Goal: Check status: Check status

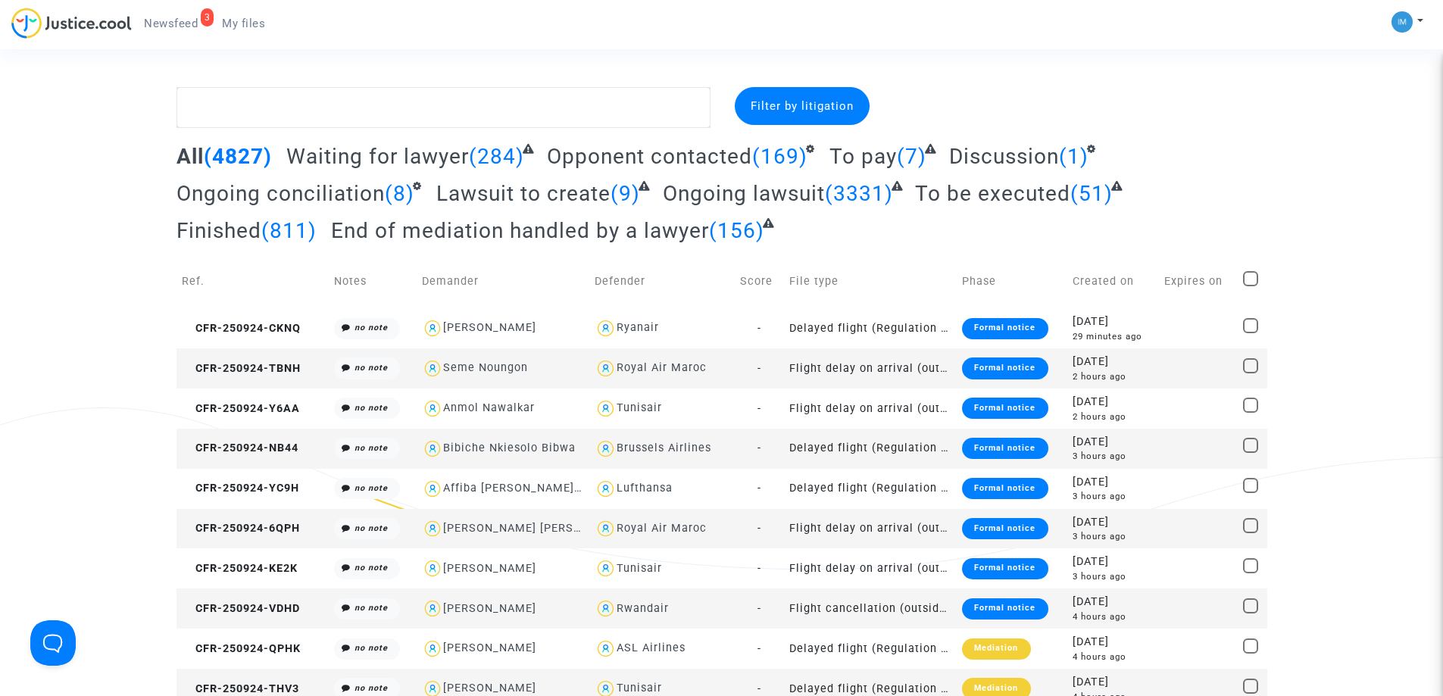
click at [1017, 195] on span "To be executed" at bounding box center [992, 193] width 155 height 25
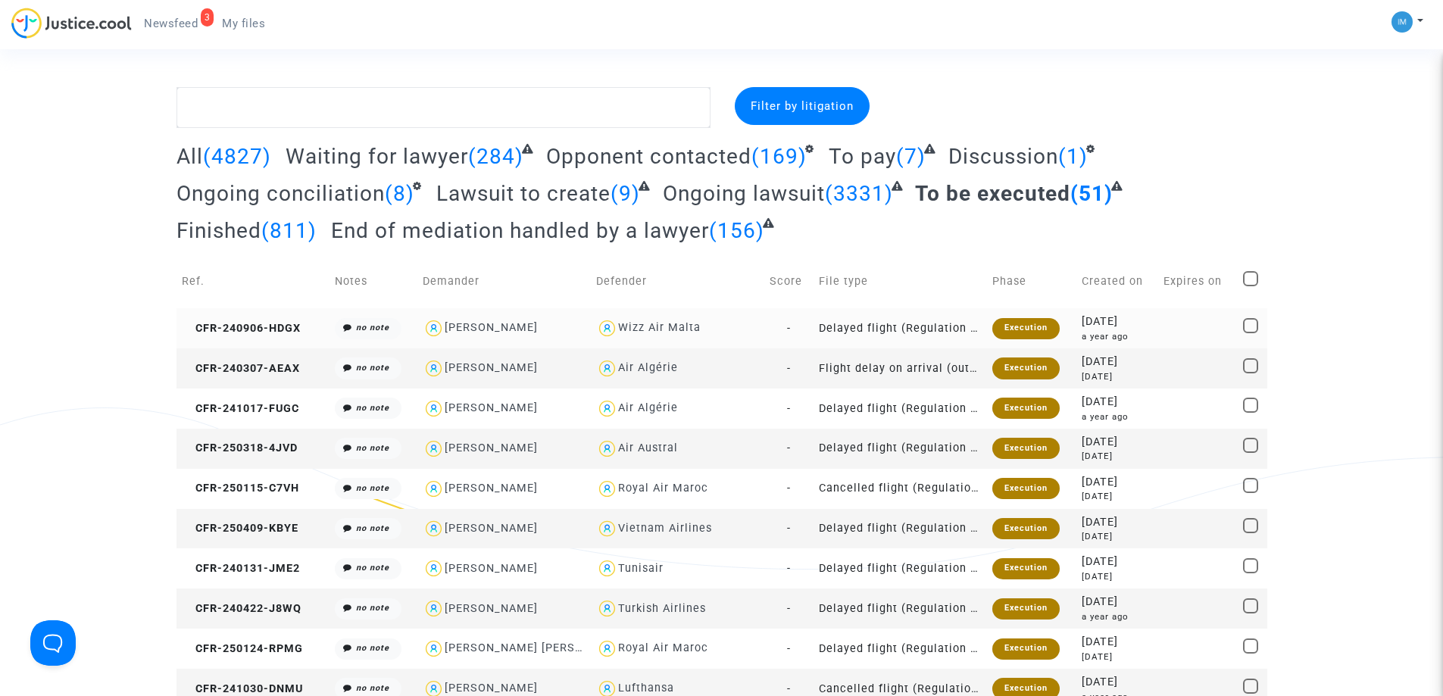
click at [1017, 320] on div "Execution" at bounding box center [1025, 328] width 67 height 21
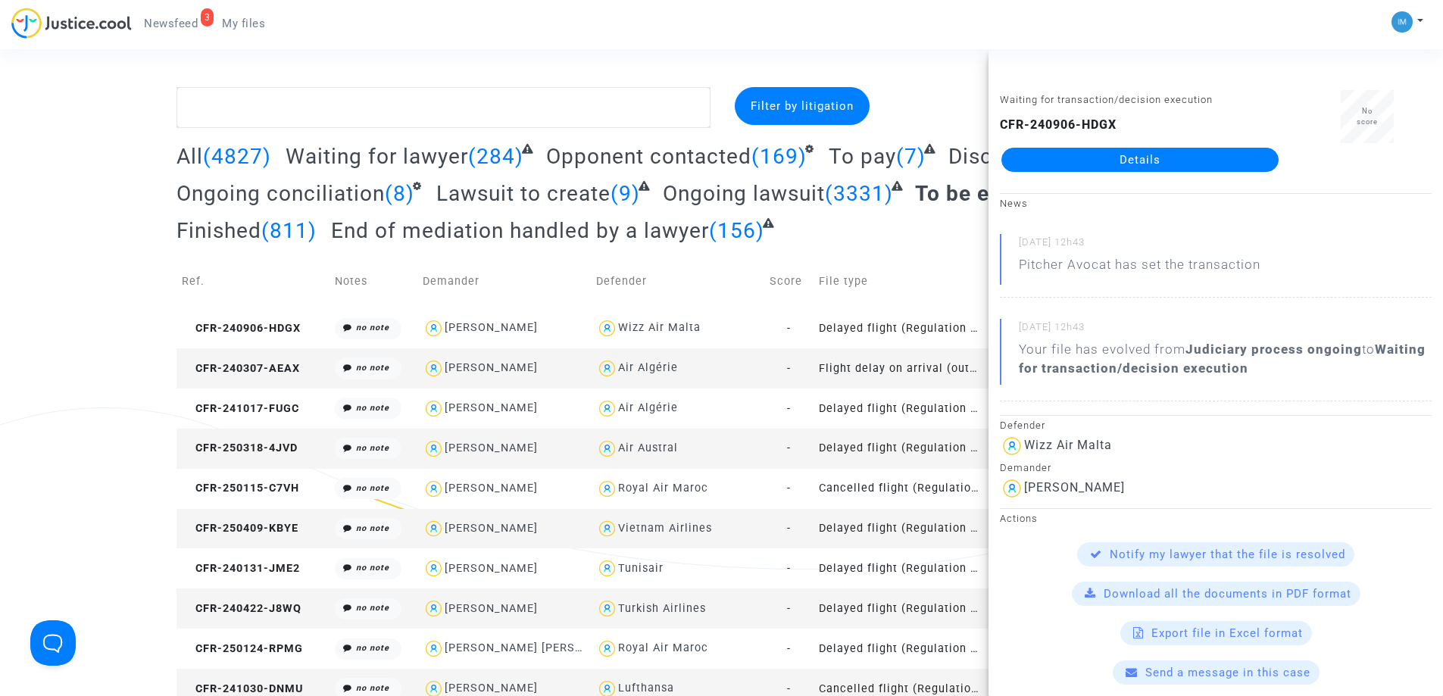
click at [973, 373] on td "Flight delay on arrival (outside of EU - Montreal Convention)" at bounding box center [900, 368] width 173 height 40
click at [818, 404] on td "Delayed flight (Regulation EC 261/2004)" at bounding box center [900, 409] width 173 height 40
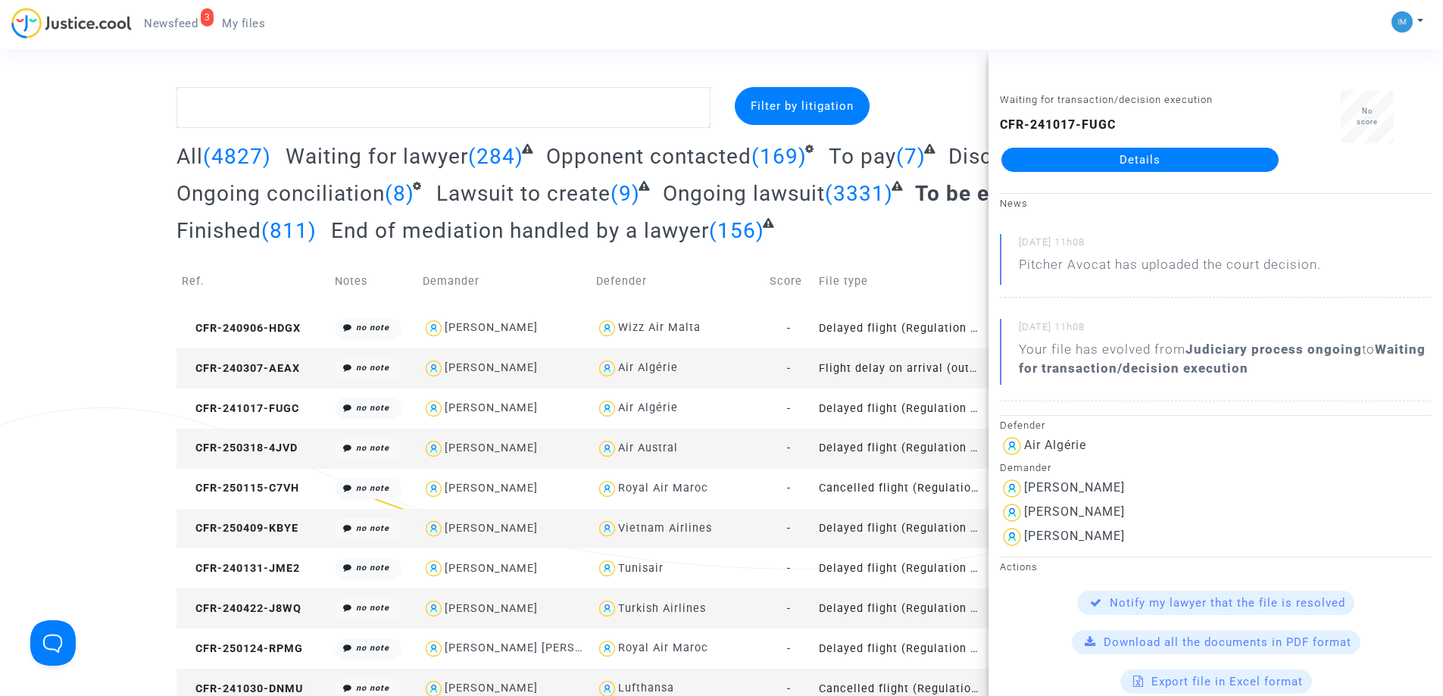
click at [826, 455] on td "Delayed flight (Regulation EC 261/2004)" at bounding box center [900, 449] width 173 height 40
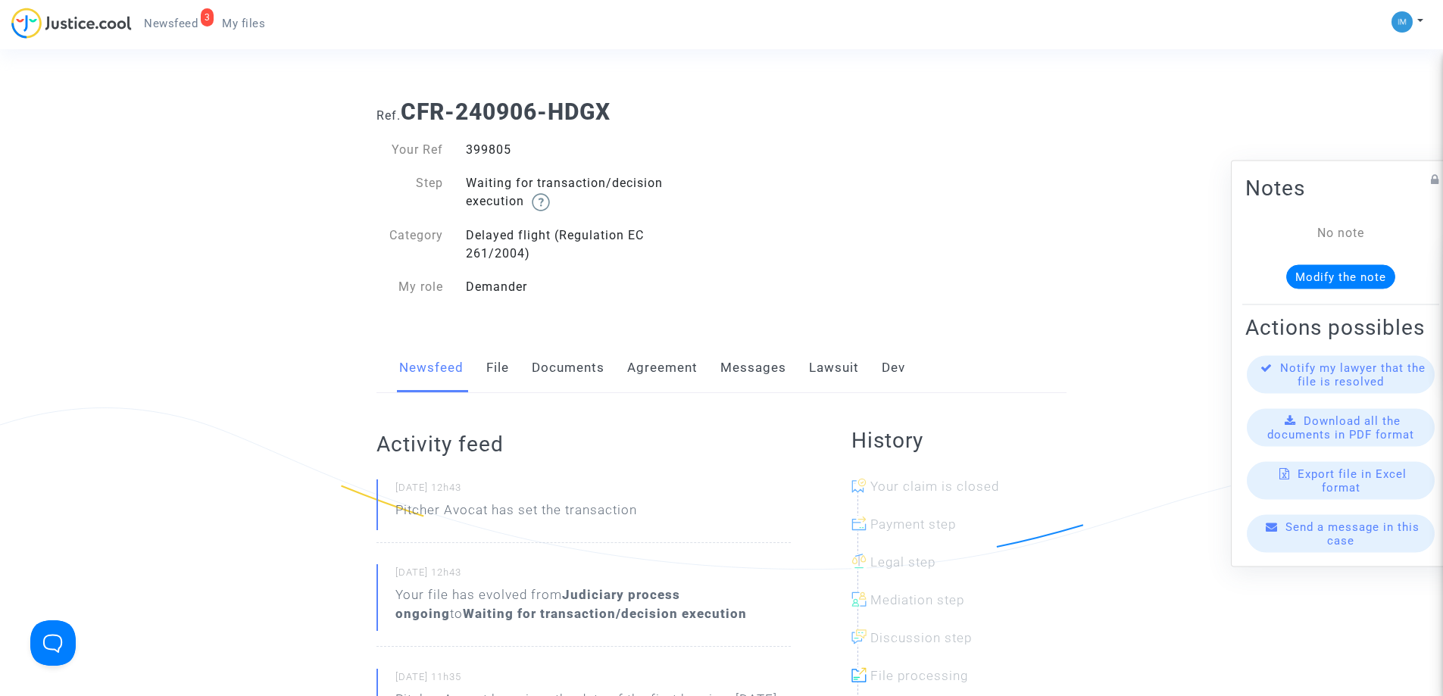
click at [842, 370] on link "Lawsuit" at bounding box center [834, 368] width 50 height 50
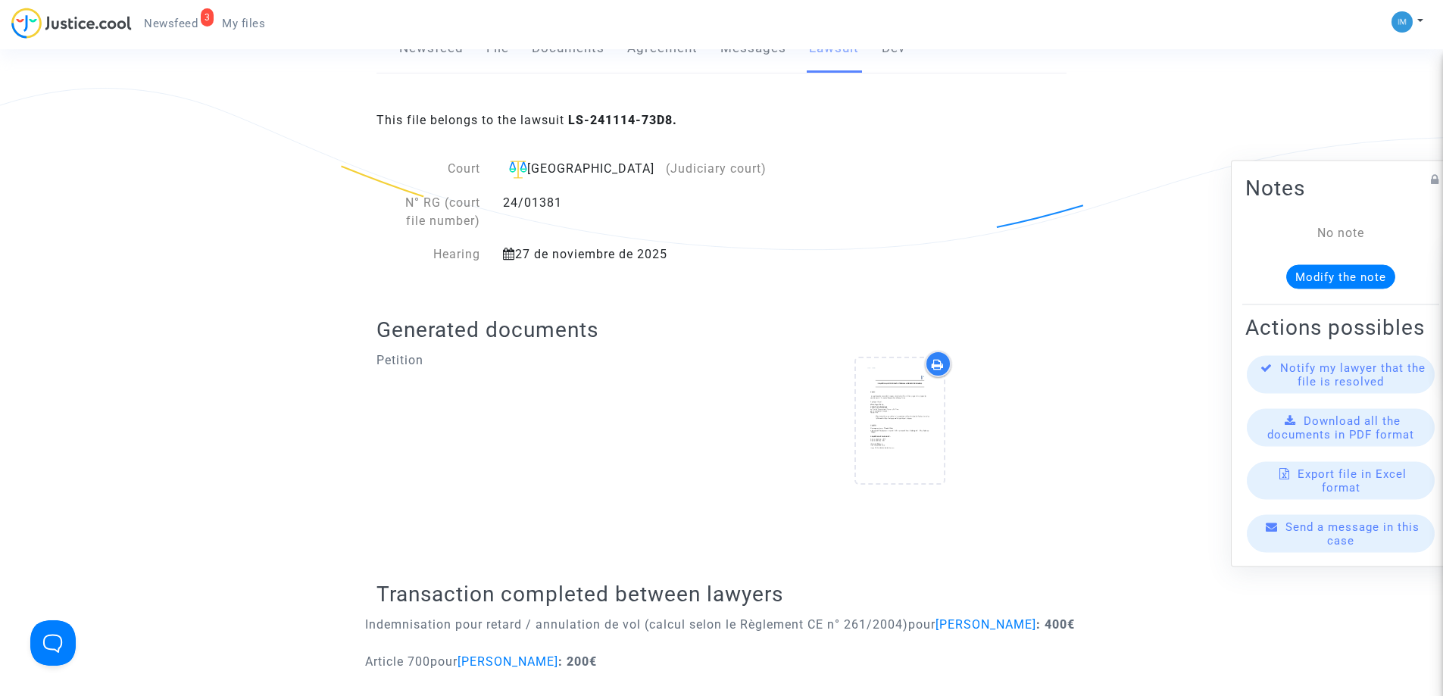
scroll to position [521, 0]
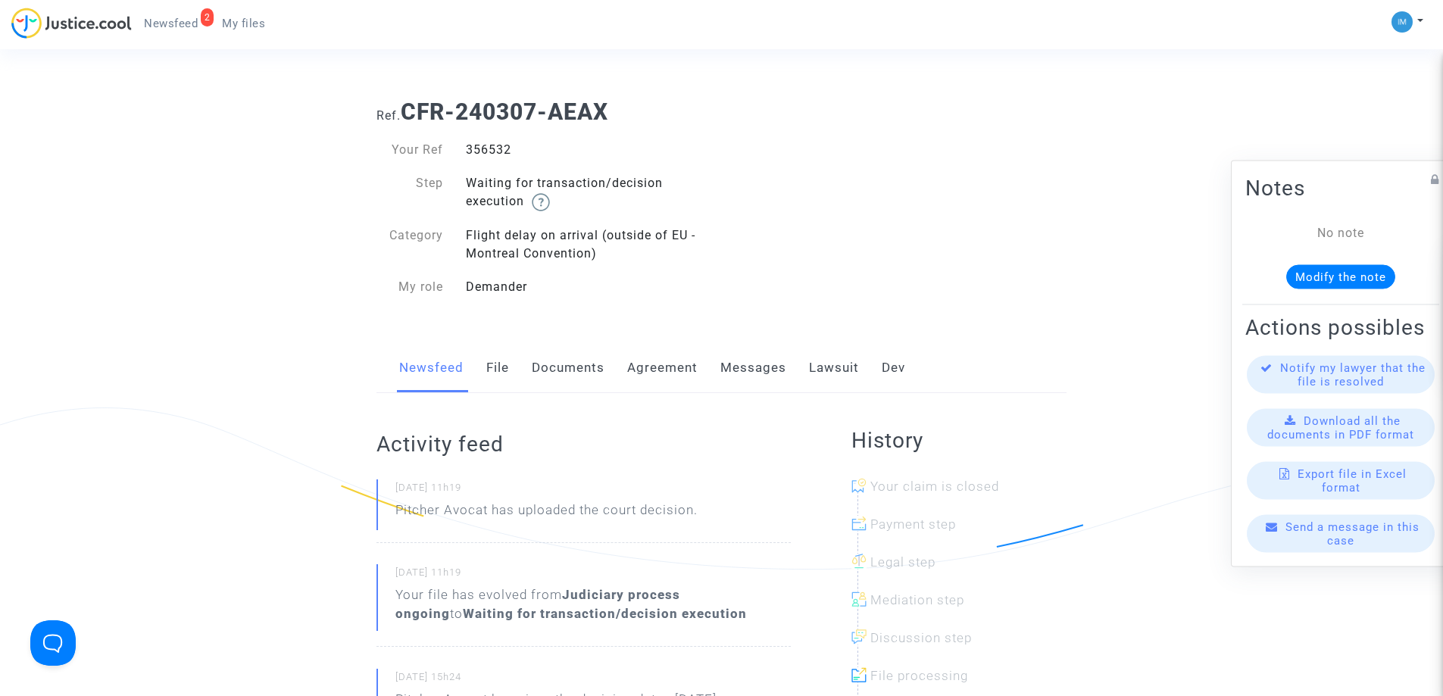
click at [826, 370] on link "Lawsuit" at bounding box center [834, 368] width 50 height 50
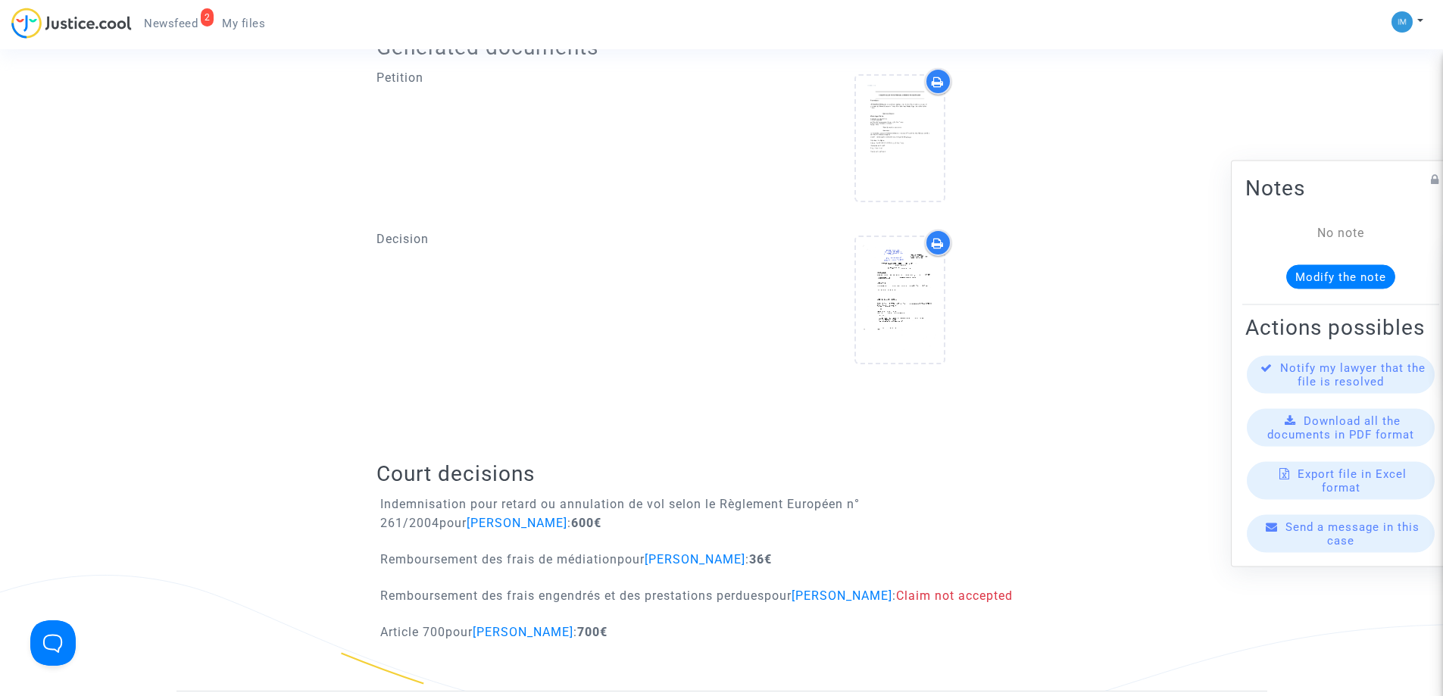
scroll to position [726, 0]
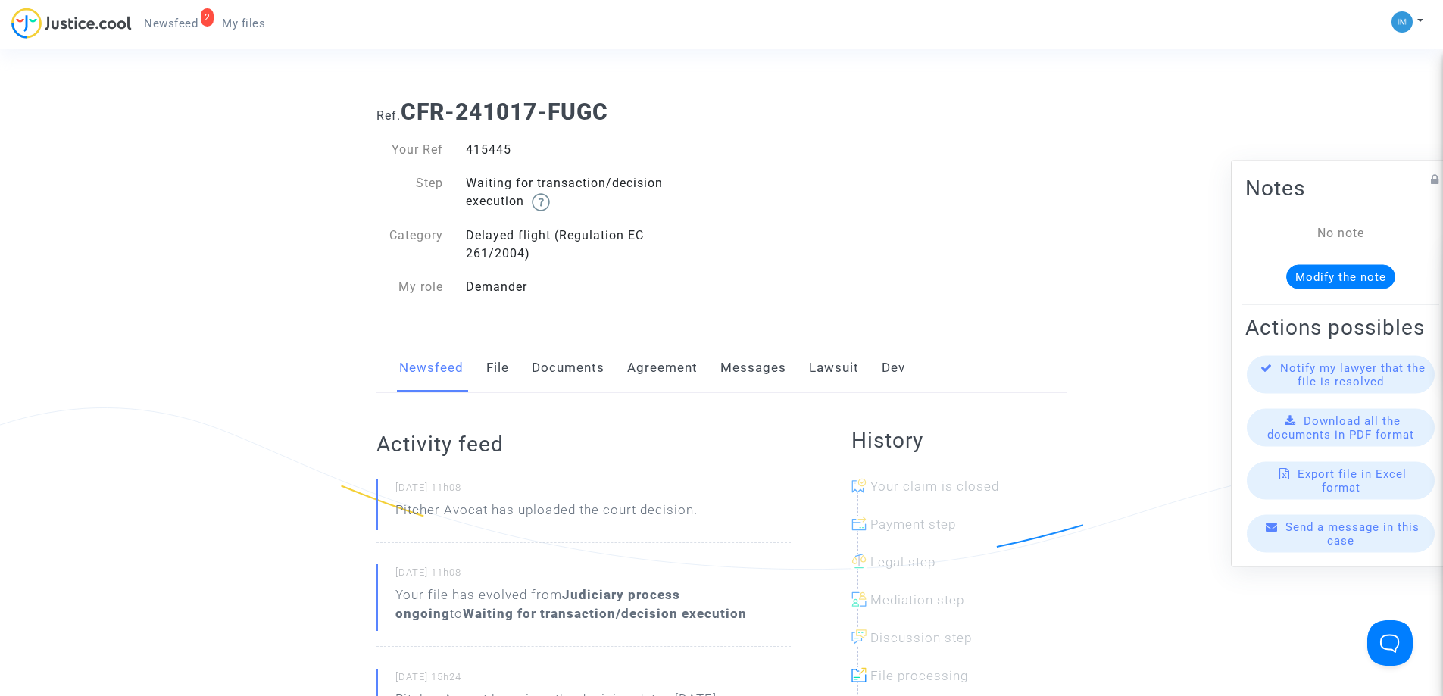
click at [811, 371] on link "Lawsuit" at bounding box center [834, 368] width 50 height 50
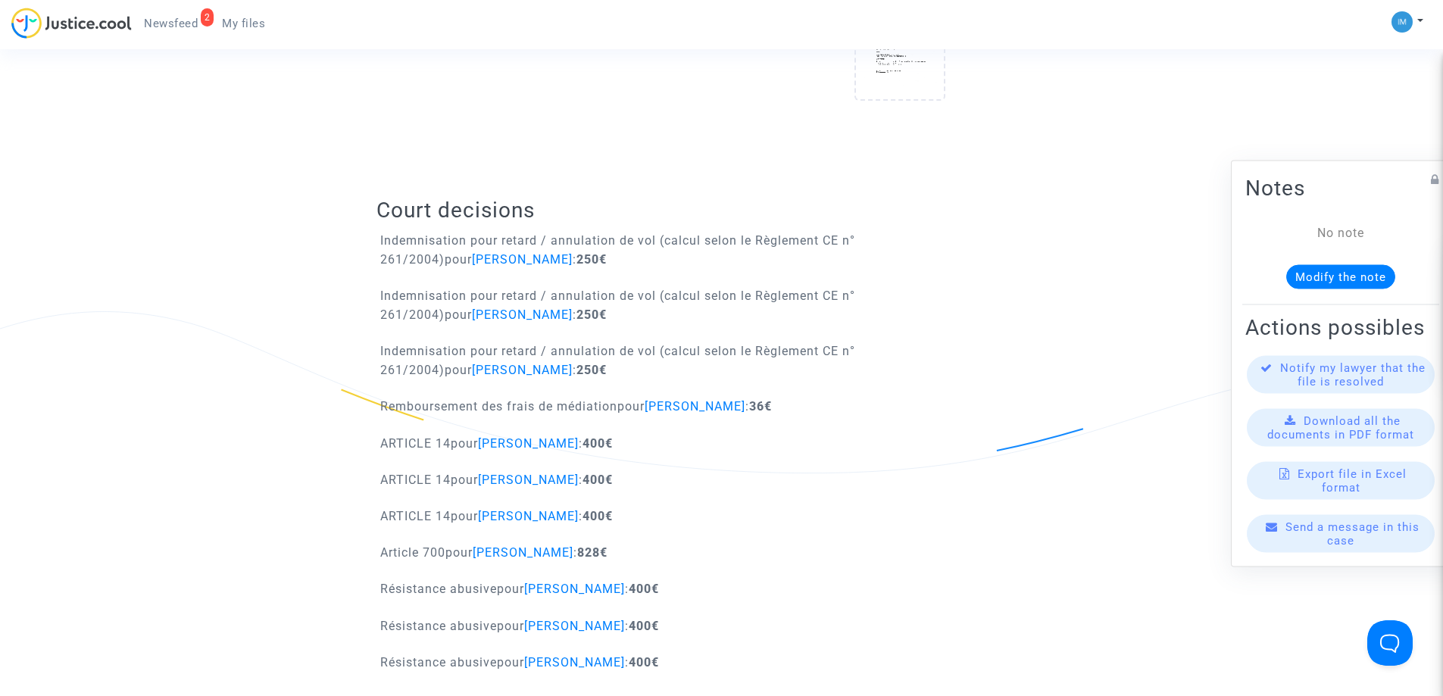
scroll to position [917, 0]
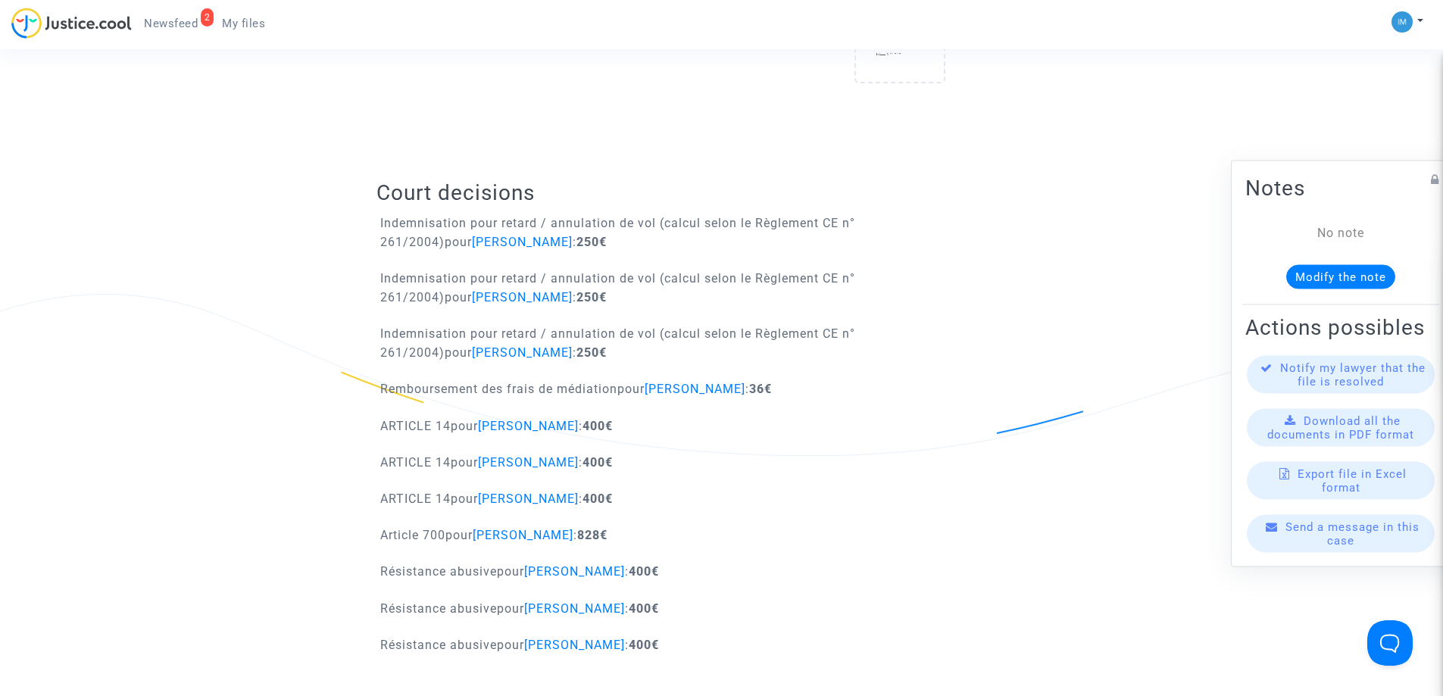
drag, startPoint x: 411, startPoint y: 430, endPoint x: 495, endPoint y: 422, distance: 84.4
click at [490, 423] on p "ARTICLE 14 pour Samia Mahamdi : 400€" at bounding box center [496, 426] width 233 height 19
click at [608, 417] on p "ARTICLE 14 pour Samia Mahamdi : 400€" at bounding box center [496, 426] width 233 height 19
click at [608, 415] on div "Court decisions Indemnisation pour retard / annulation de vol (calcul selon le …" at bounding box center [721, 422] width 690 height 561
click at [599, 454] on p "ARTICLE 14 pour Aya Kredouda : 400€" at bounding box center [496, 462] width 233 height 19
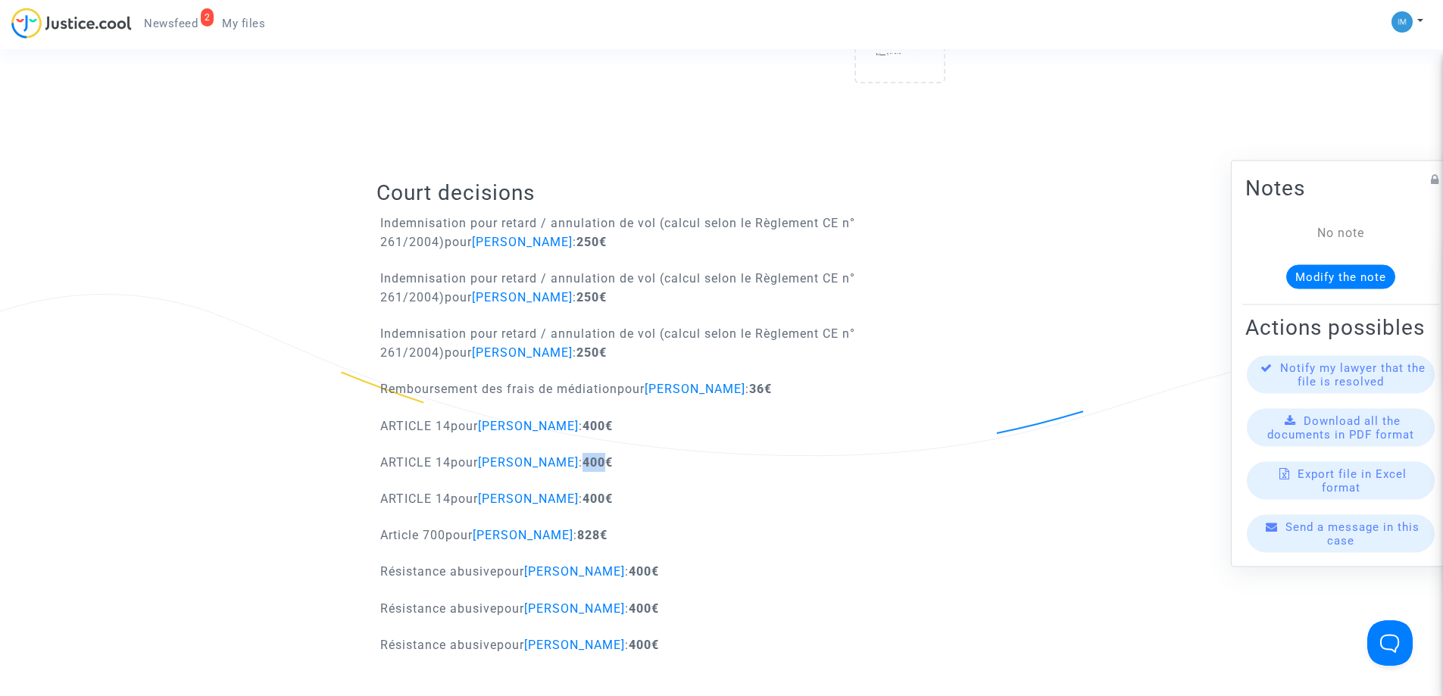
click at [599, 454] on p "ARTICLE 14 pour Aya Kredouda : 400€" at bounding box center [496, 462] width 233 height 19
click at [613, 502] on b "400€" at bounding box center [598, 499] width 30 height 14
click at [602, 530] on b "828€" at bounding box center [592, 535] width 30 height 14
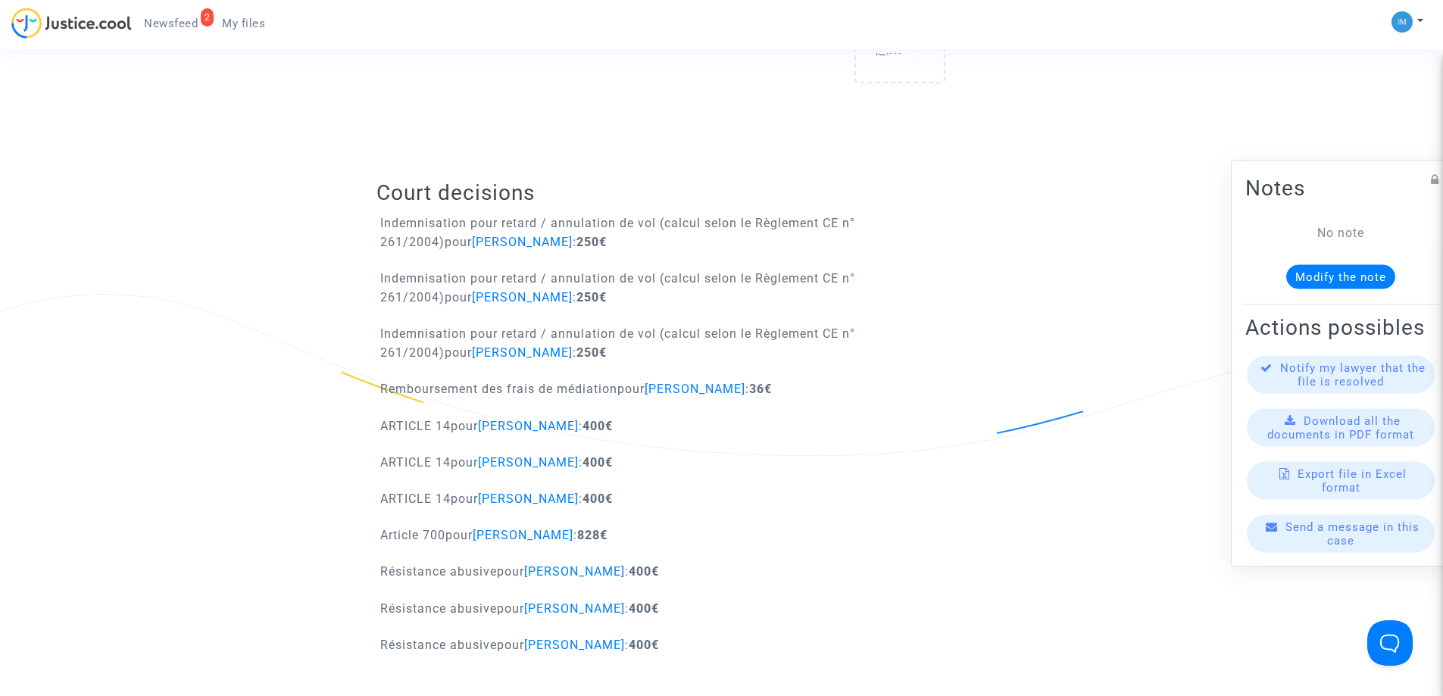
click at [654, 568] on b "400€" at bounding box center [644, 571] width 30 height 14
click at [650, 608] on b "400€" at bounding box center [644, 608] width 30 height 14
click at [650, 607] on b "400€" at bounding box center [644, 608] width 30 height 14
click at [648, 638] on b "400€" at bounding box center [644, 645] width 30 height 14
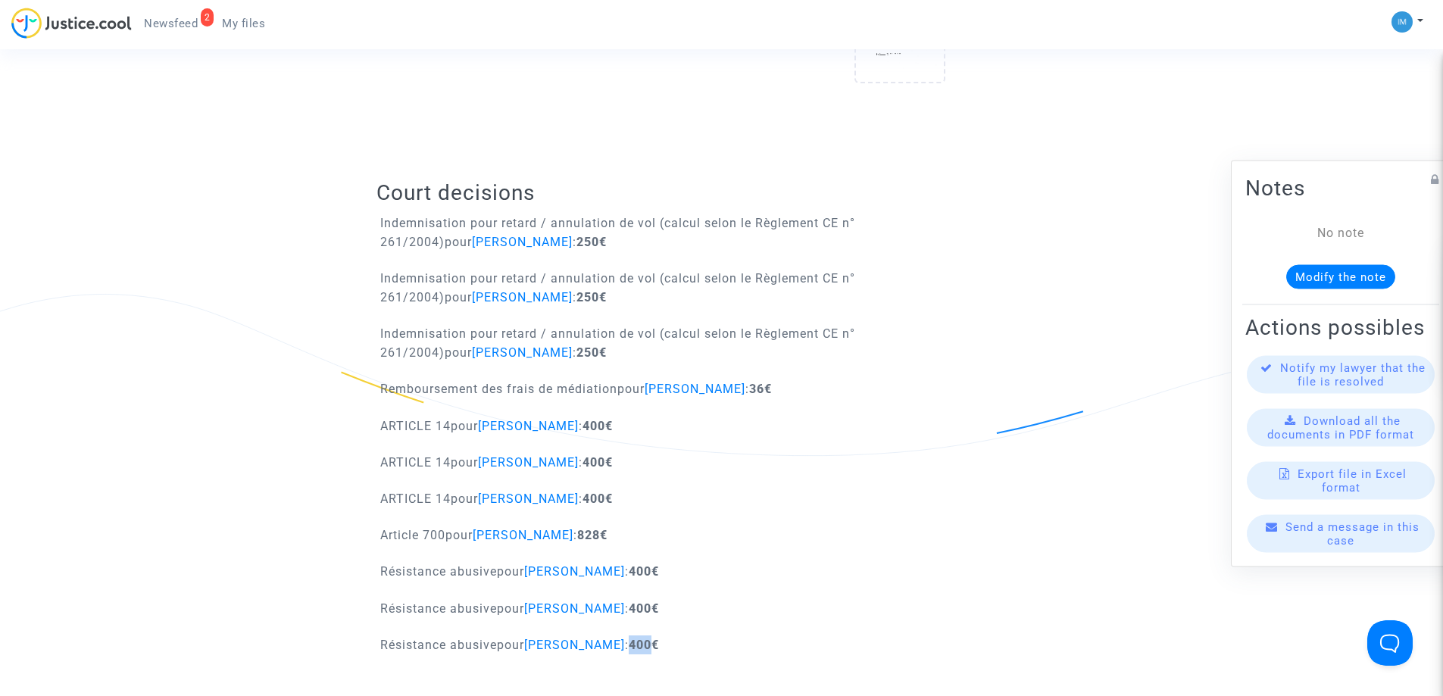
click at [648, 638] on b "400€" at bounding box center [644, 645] width 30 height 14
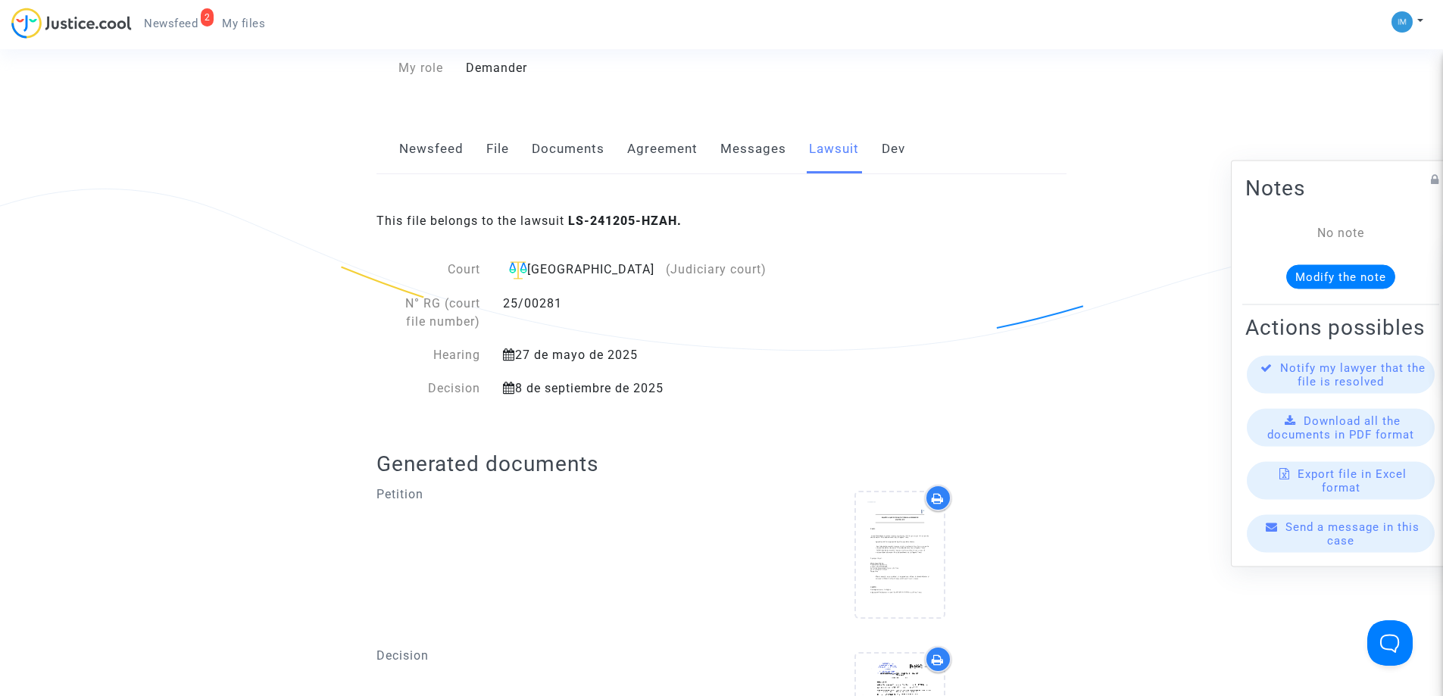
scroll to position [150, 0]
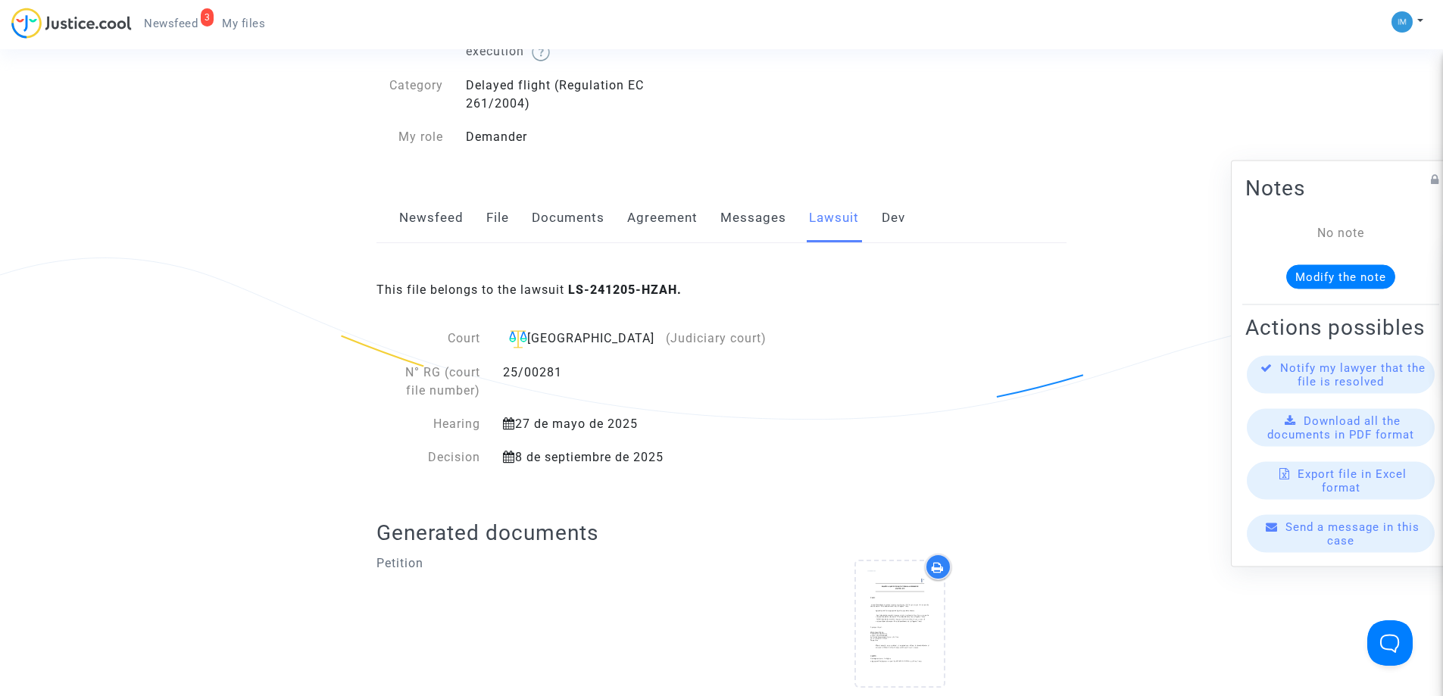
click at [731, 230] on link "Messages" at bounding box center [753, 218] width 66 height 50
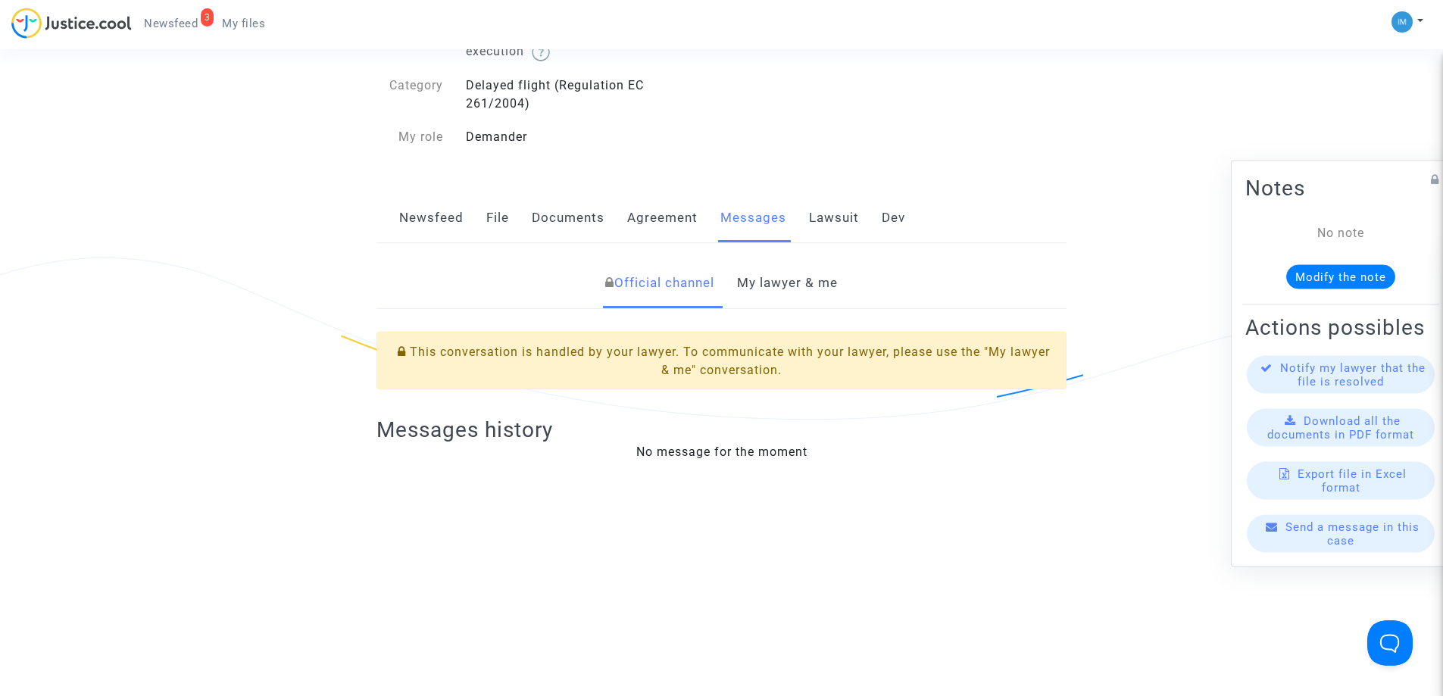
click at [804, 227] on div "Newsfeed File Documents Agreement Messages Lawsuit Dev" at bounding box center [721, 218] width 690 height 51
click at [820, 223] on link "Lawsuit" at bounding box center [834, 218] width 50 height 50
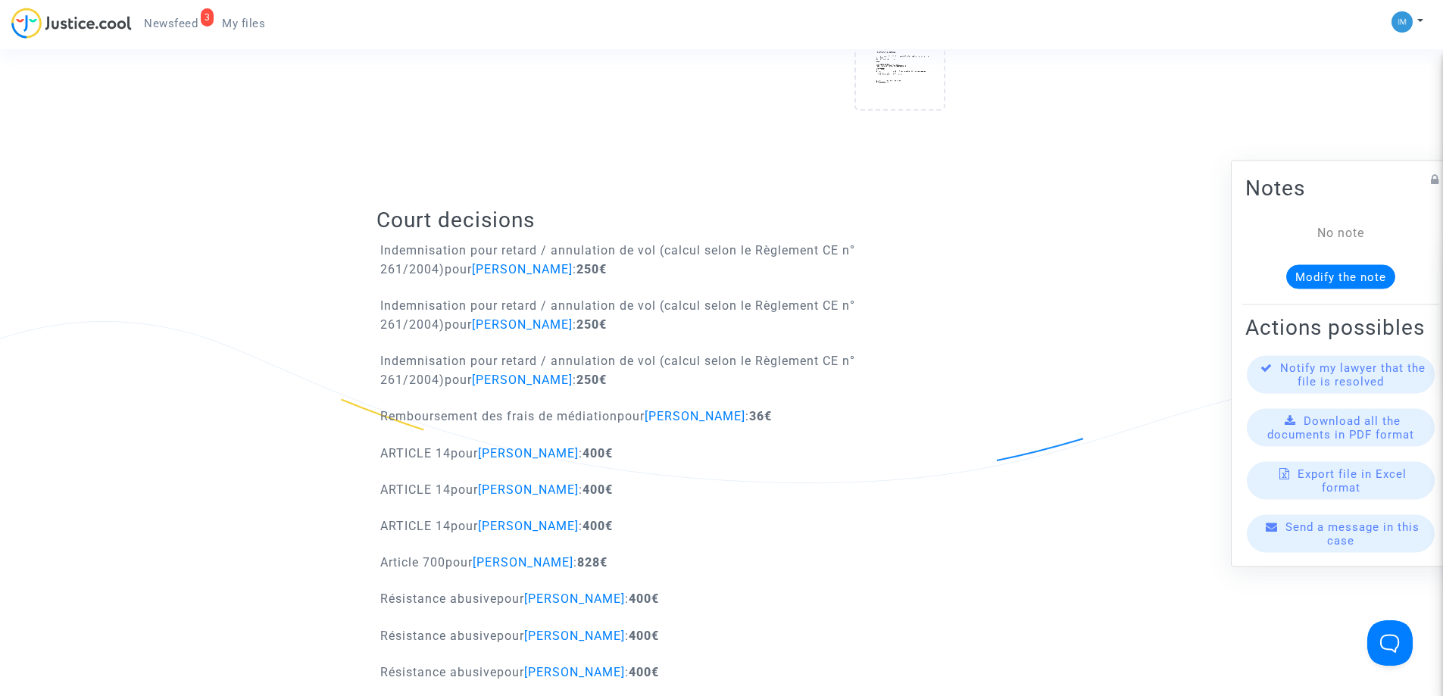
scroll to position [929, 0]
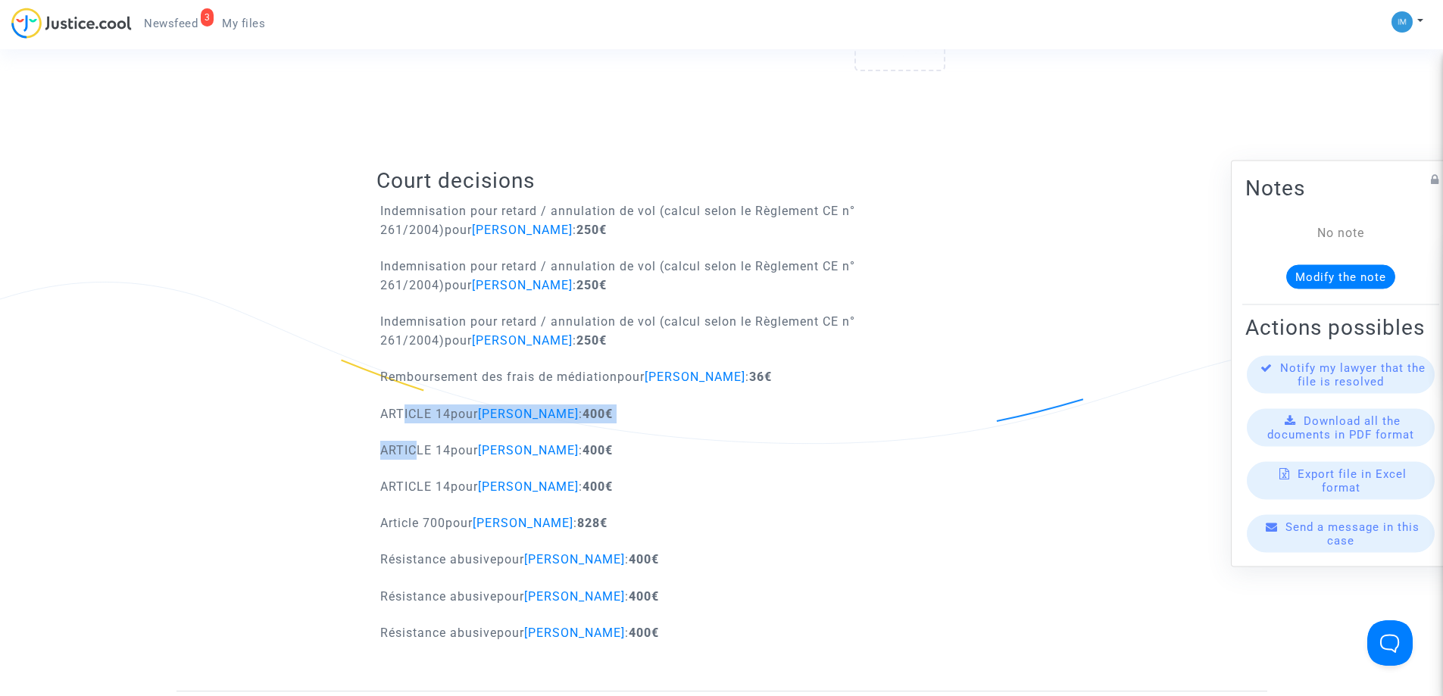
drag, startPoint x: 400, startPoint y: 409, endPoint x: 412, endPoint y: 449, distance: 41.9
click at [412, 445] on div "Court decisions Indemnisation pour retard / annulation de vol (calcul selon le …" at bounding box center [721, 410] width 690 height 561
click at [413, 465] on div "ARTICLE 14 pour Aya Kredouda : 400€" at bounding box center [721, 455] width 713 height 29
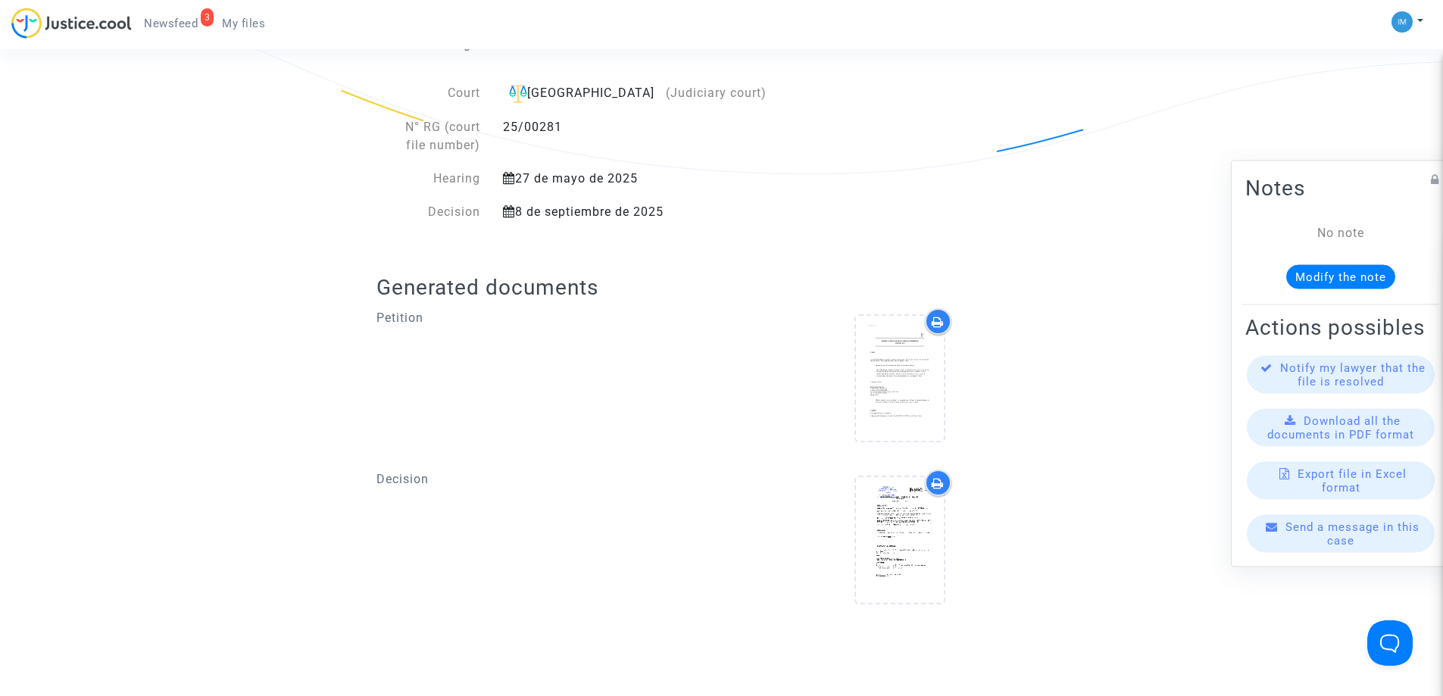
scroll to position [5, 0]
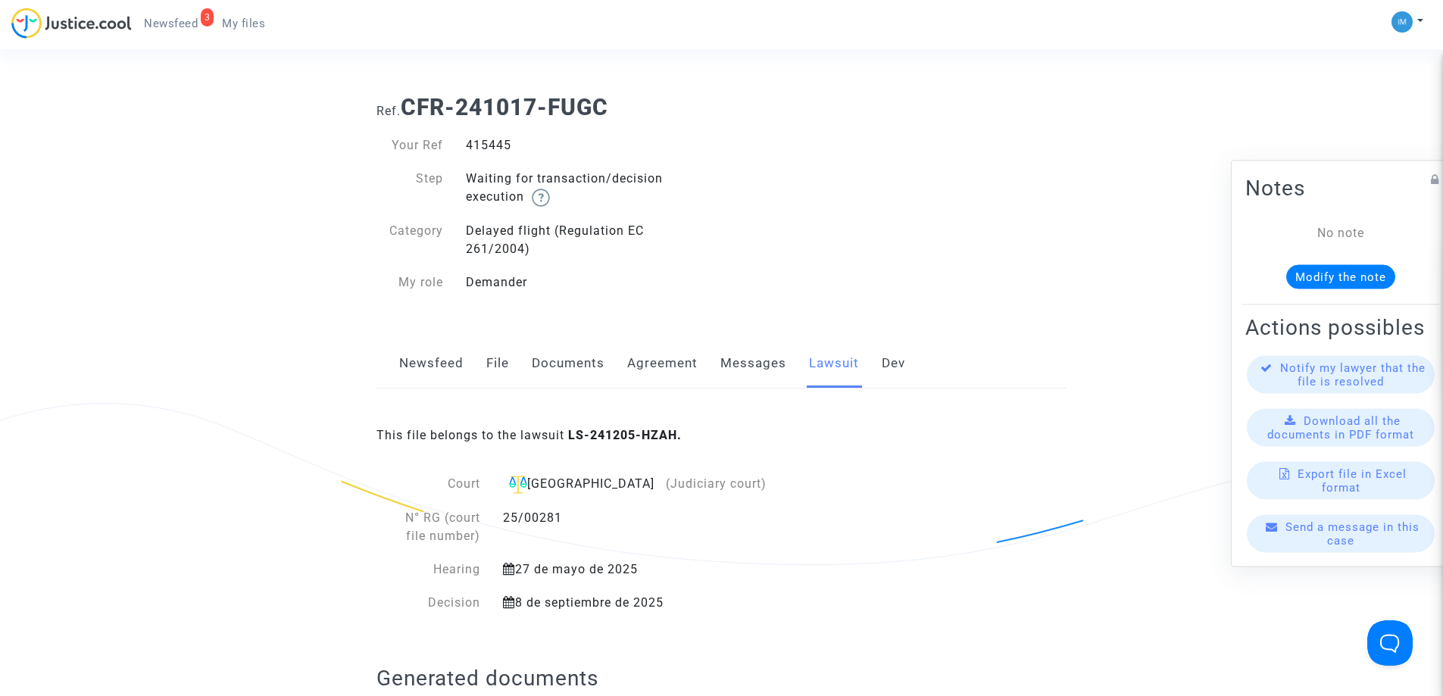
click at [422, 364] on link "Newsfeed" at bounding box center [431, 364] width 64 height 50
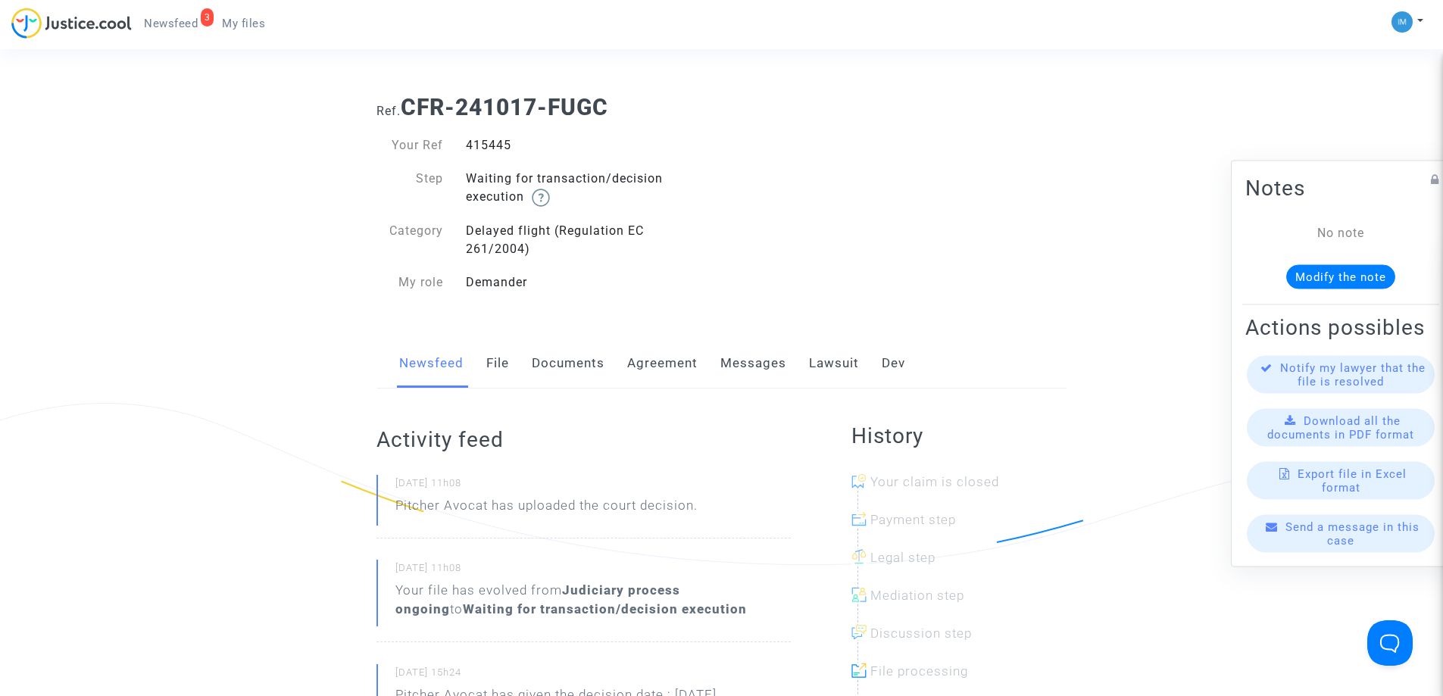
click at [496, 361] on link "File" at bounding box center [497, 364] width 23 height 50
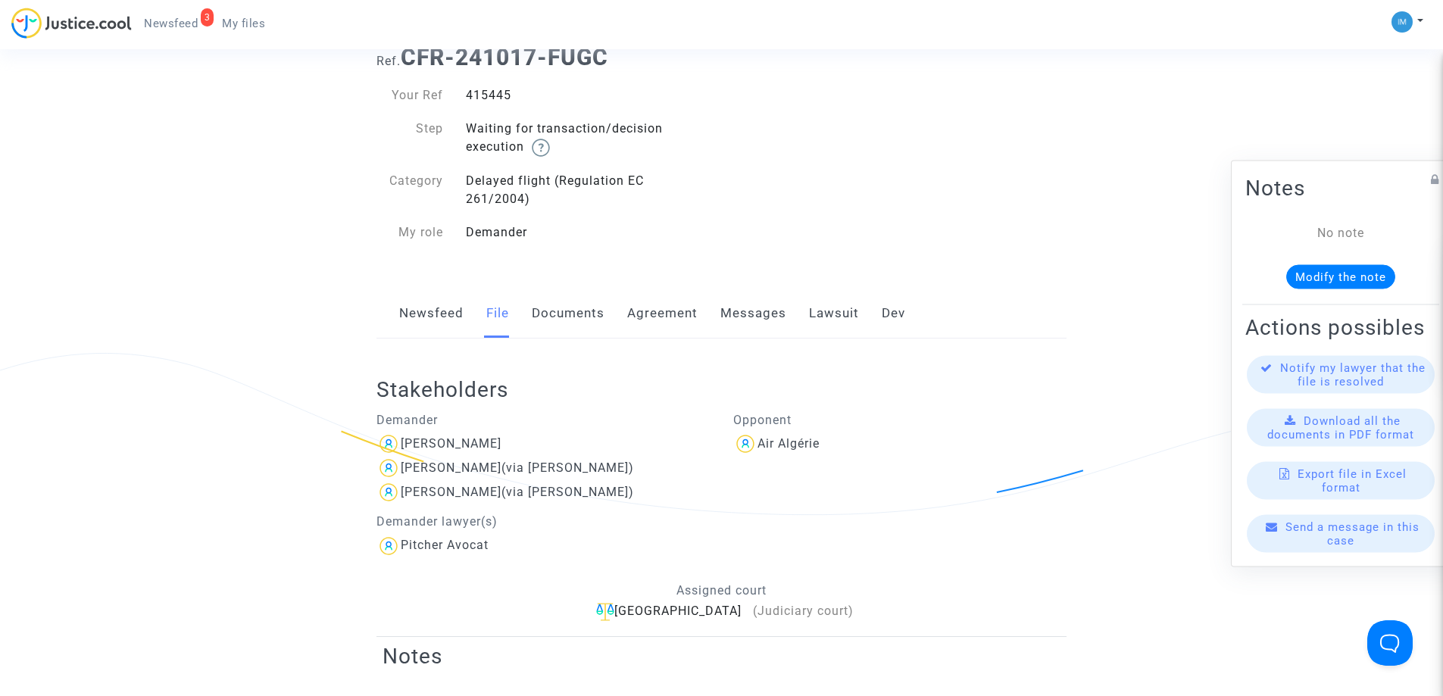
scroll to position [80, 0]
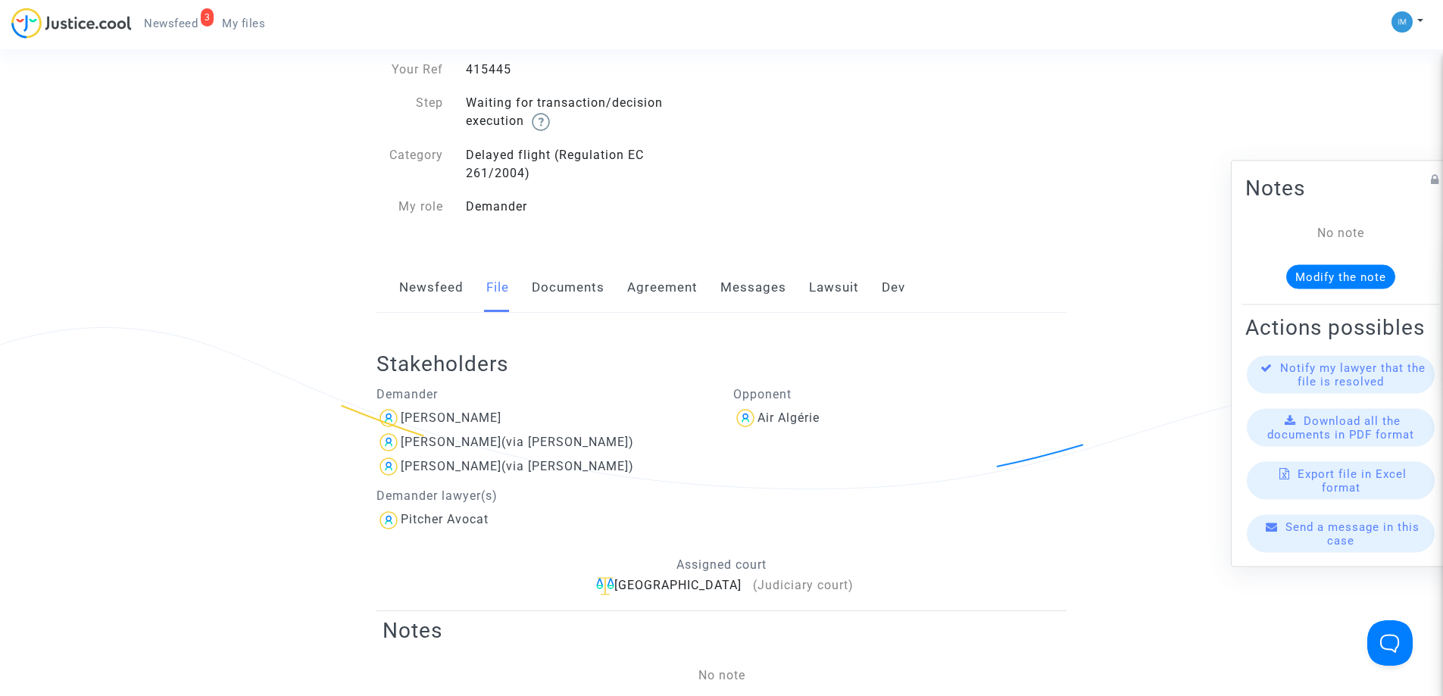
click at [429, 292] on link "Newsfeed" at bounding box center [431, 288] width 64 height 50
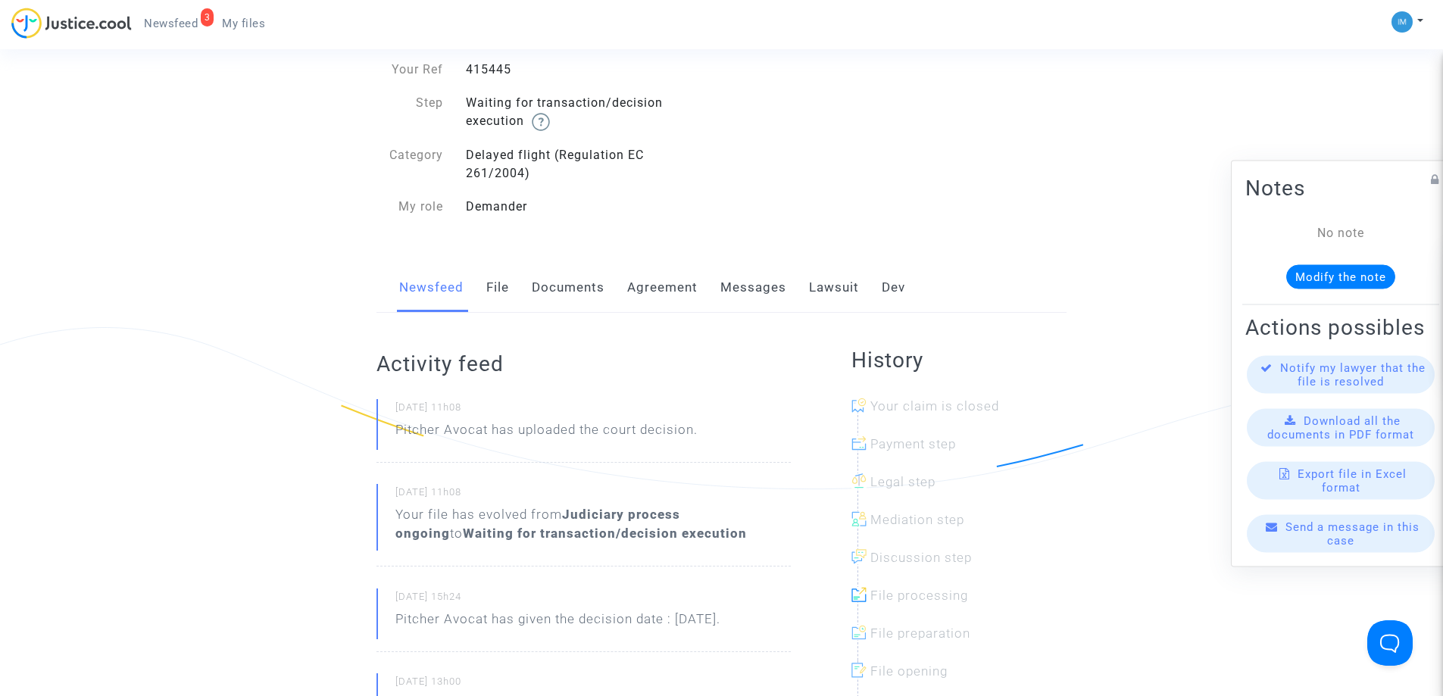
click at [850, 289] on link "Lawsuit" at bounding box center [834, 288] width 50 height 50
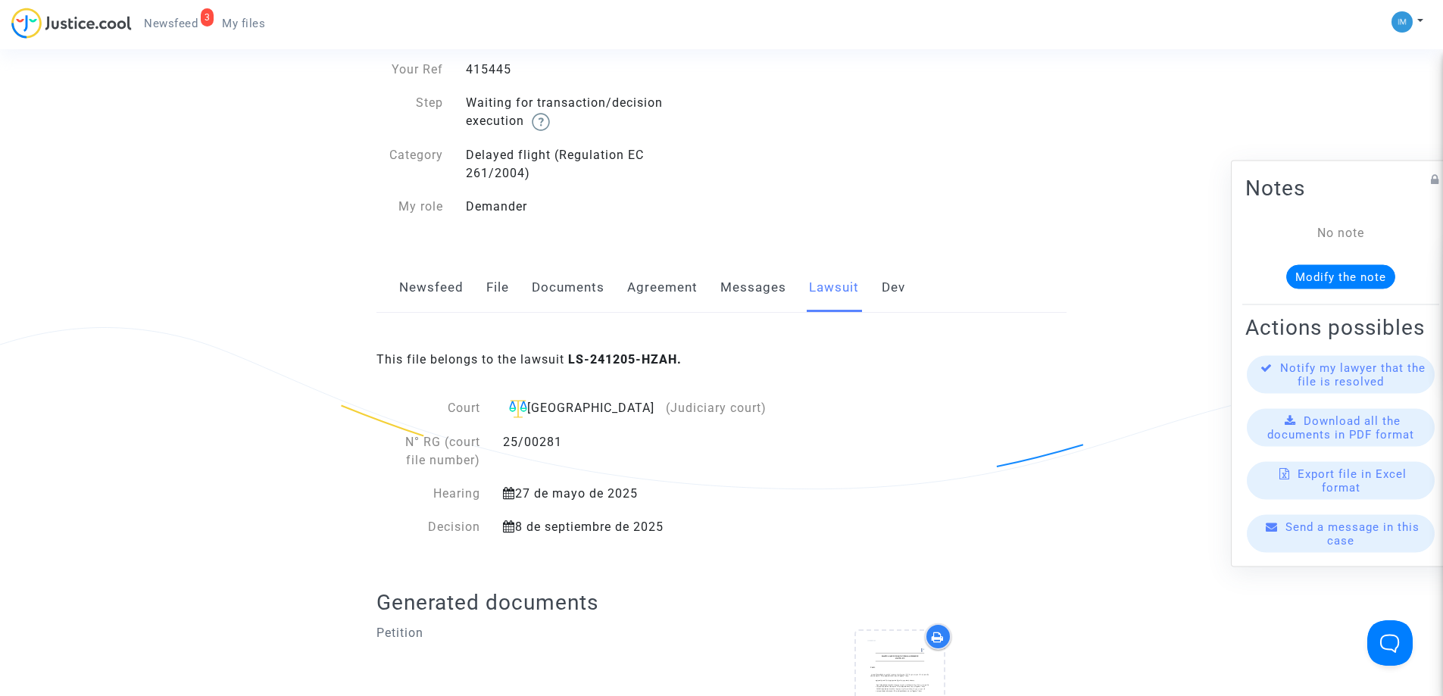
click at [893, 292] on link "Dev" at bounding box center [893, 288] width 23 height 50
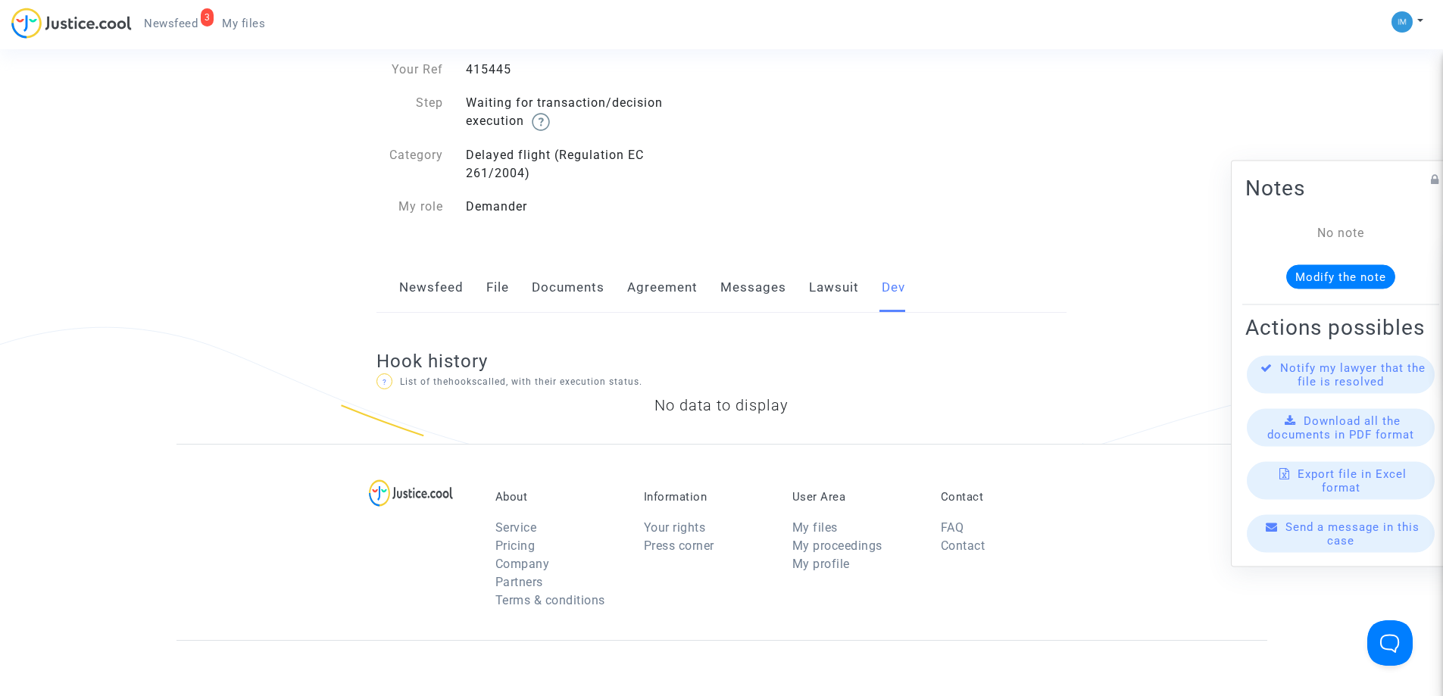
click at [839, 292] on link "Lawsuit" at bounding box center [834, 288] width 50 height 50
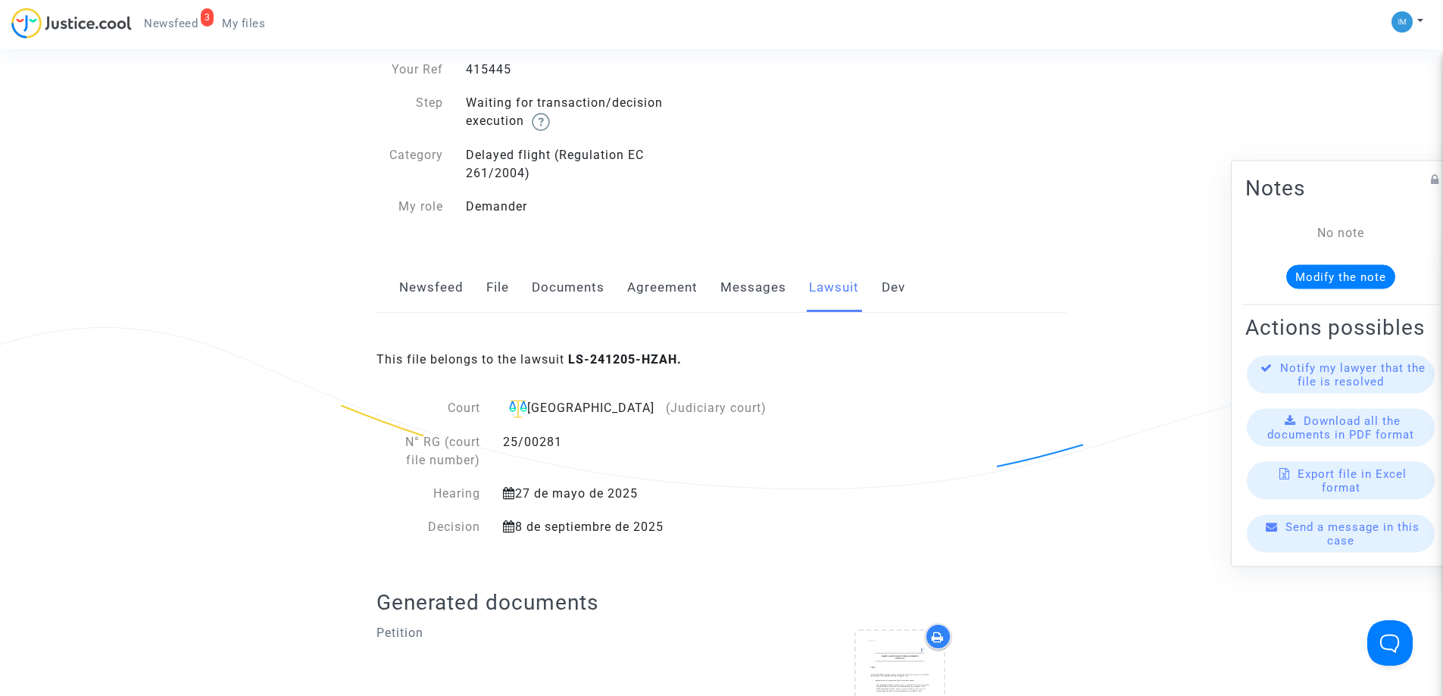
click at [754, 292] on link "Messages" at bounding box center [753, 288] width 66 height 50
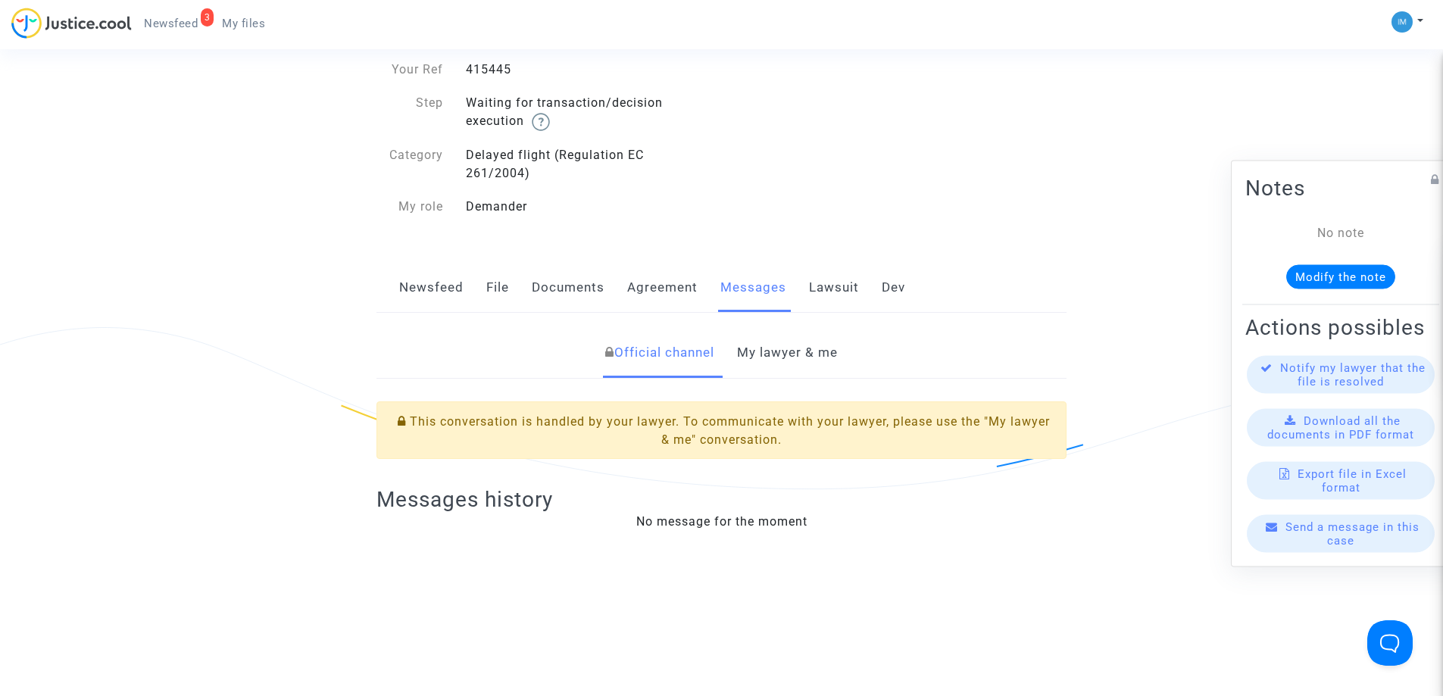
click at [843, 276] on link "Lawsuit" at bounding box center [834, 288] width 50 height 50
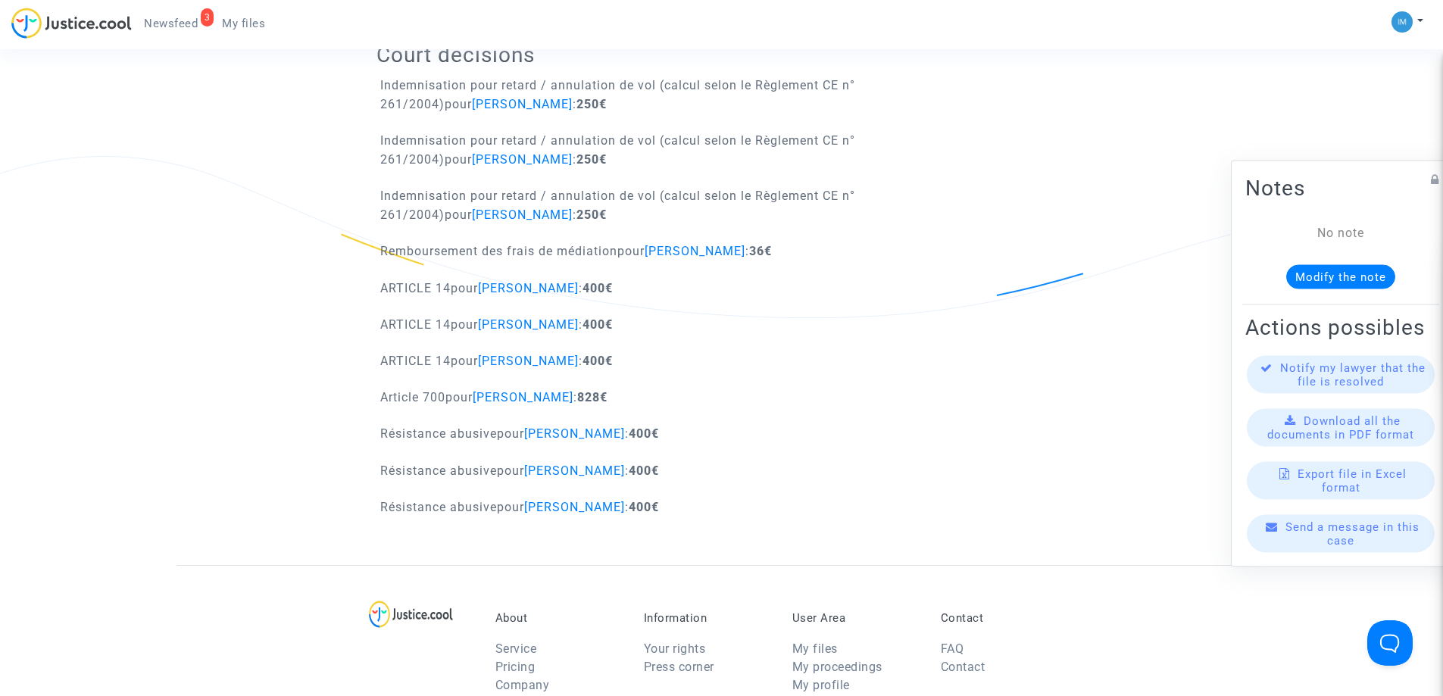
scroll to position [1035, 0]
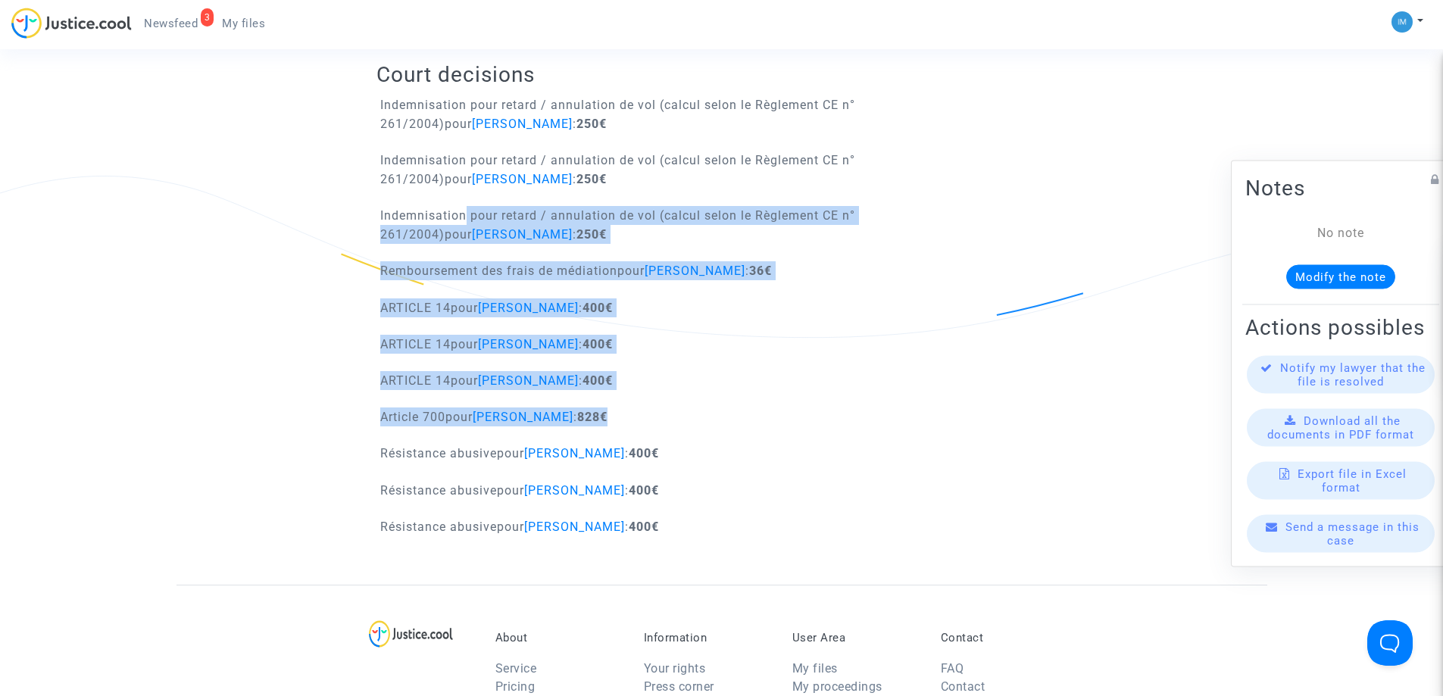
drag, startPoint x: 626, startPoint y: 418, endPoint x: 463, endPoint y: 217, distance: 259.1
click at [463, 217] on div "Court decisions Indemnisation pour retard / annulation de vol (calcul selon le …" at bounding box center [721, 303] width 690 height 561
click at [463, 217] on p "Indemnisation pour retard / annulation de vol (calcul selon le Règlement CE n° …" at bounding box center [729, 225] width 698 height 38
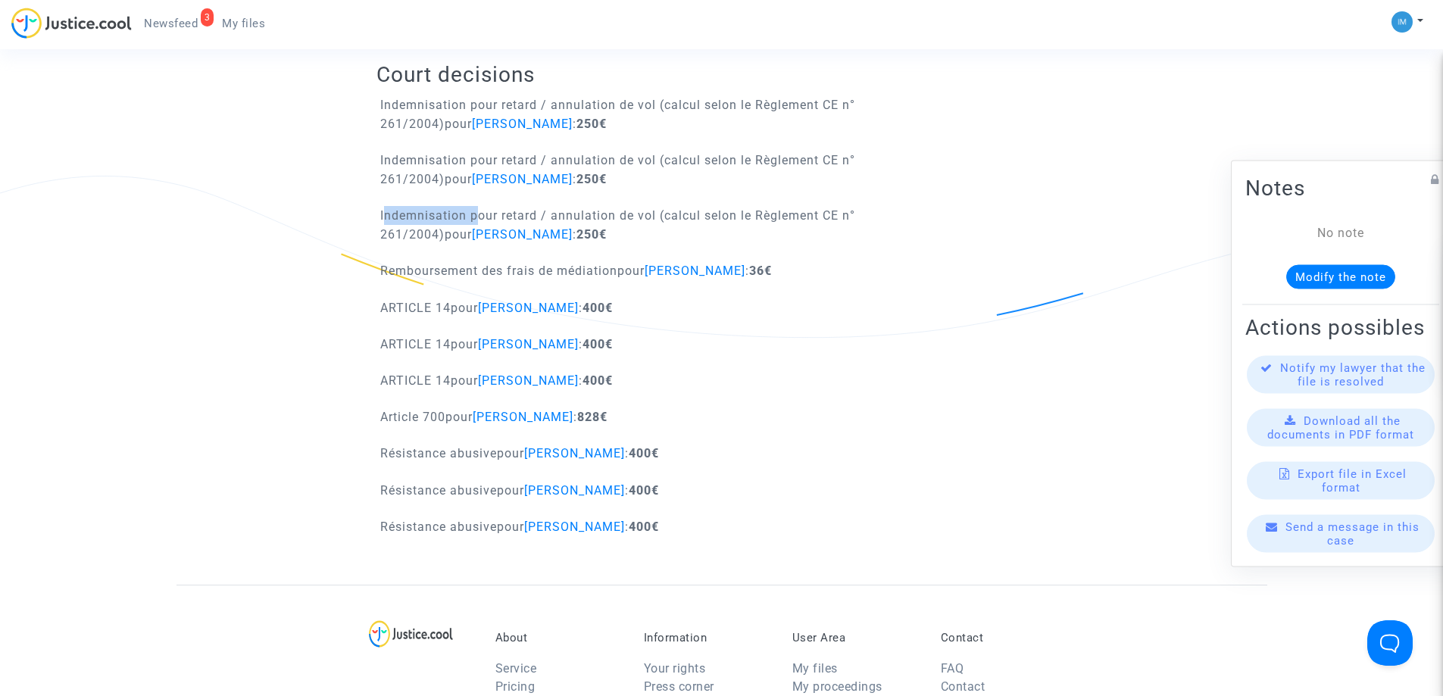
click at [463, 217] on p "Indemnisation pour retard / annulation de vol (calcul selon le Règlement CE n° …" at bounding box center [729, 225] width 698 height 38
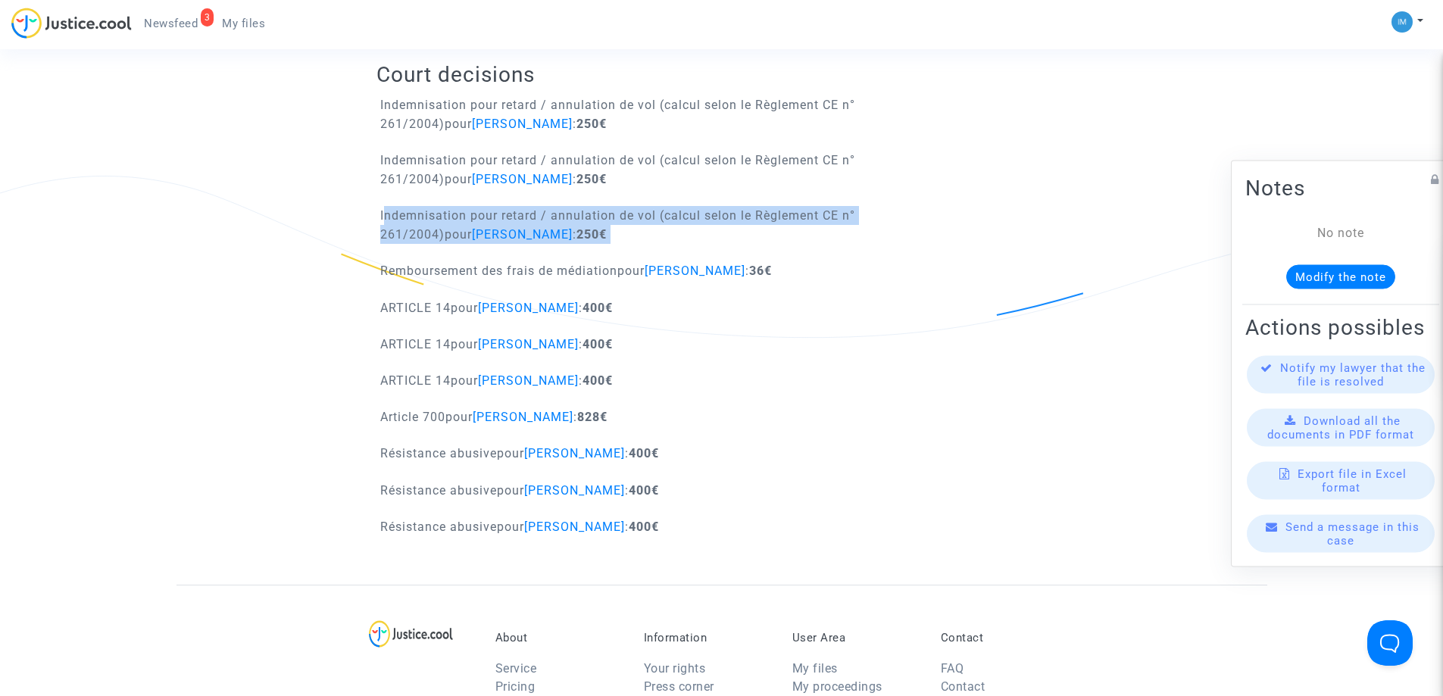
click at [463, 217] on p "Indemnisation pour retard / annulation de vol (calcul selon le Règlement CE n° …" at bounding box center [729, 225] width 698 height 38
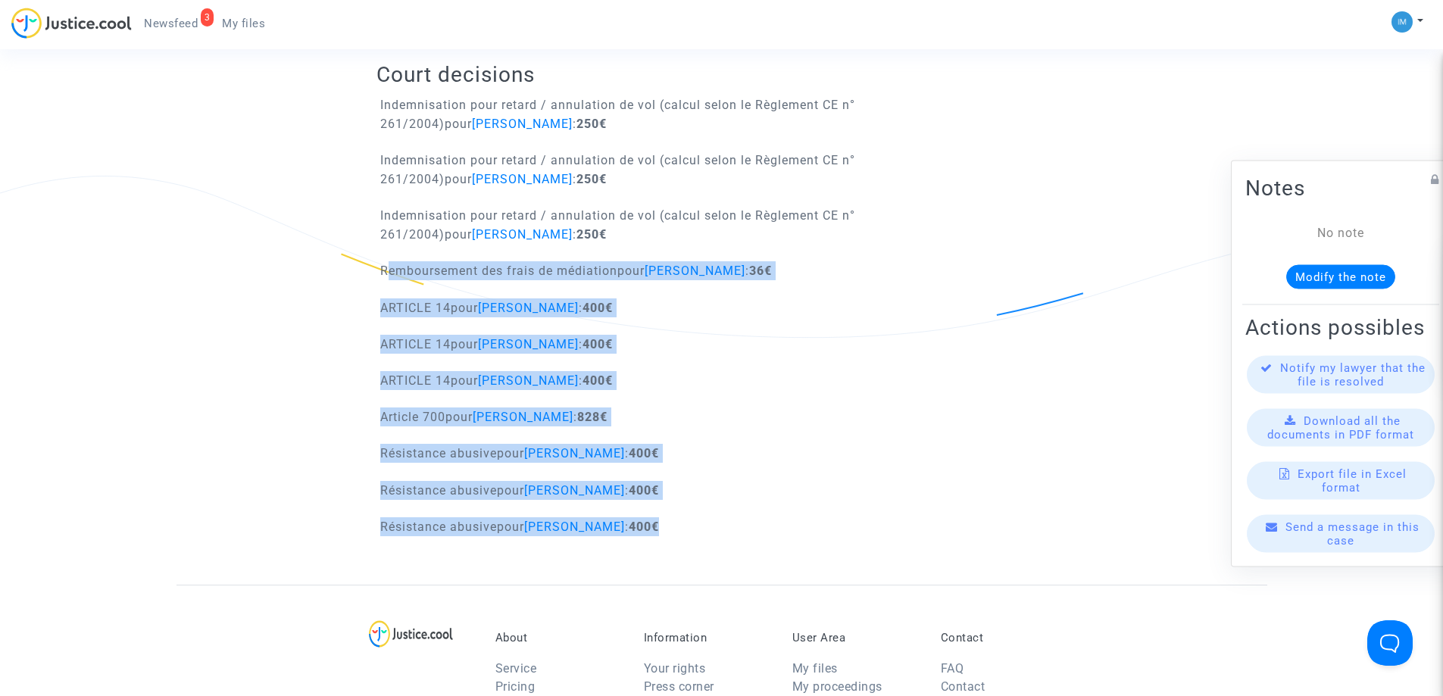
drag, startPoint x: 836, startPoint y: 536, endPoint x: 375, endPoint y: 268, distance: 533.6
click at [376, 268] on div "Court decisions Indemnisation pour retard / annulation de vol (calcul selon le …" at bounding box center [721, 303] width 690 height 561
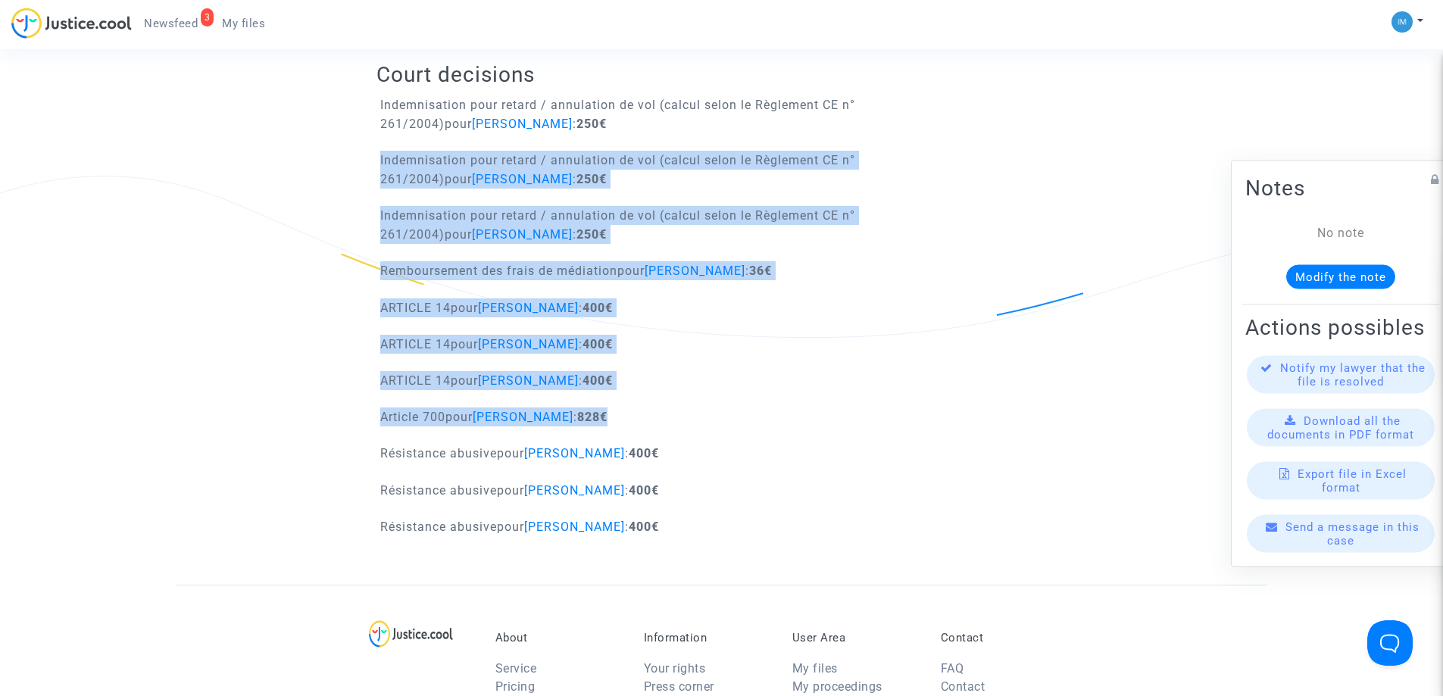
drag, startPoint x: 677, startPoint y: 179, endPoint x: 833, endPoint y: 433, distance: 298.6
click at [827, 436] on div "Court decisions Indemnisation pour retard / annulation de vol (calcul selon le …" at bounding box center [721, 303] width 690 height 561
click at [823, 399] on div "ARTICLE 14 pour Dallal Kredouda : 400€" at bounding box center [721, 385] width 713 height 29
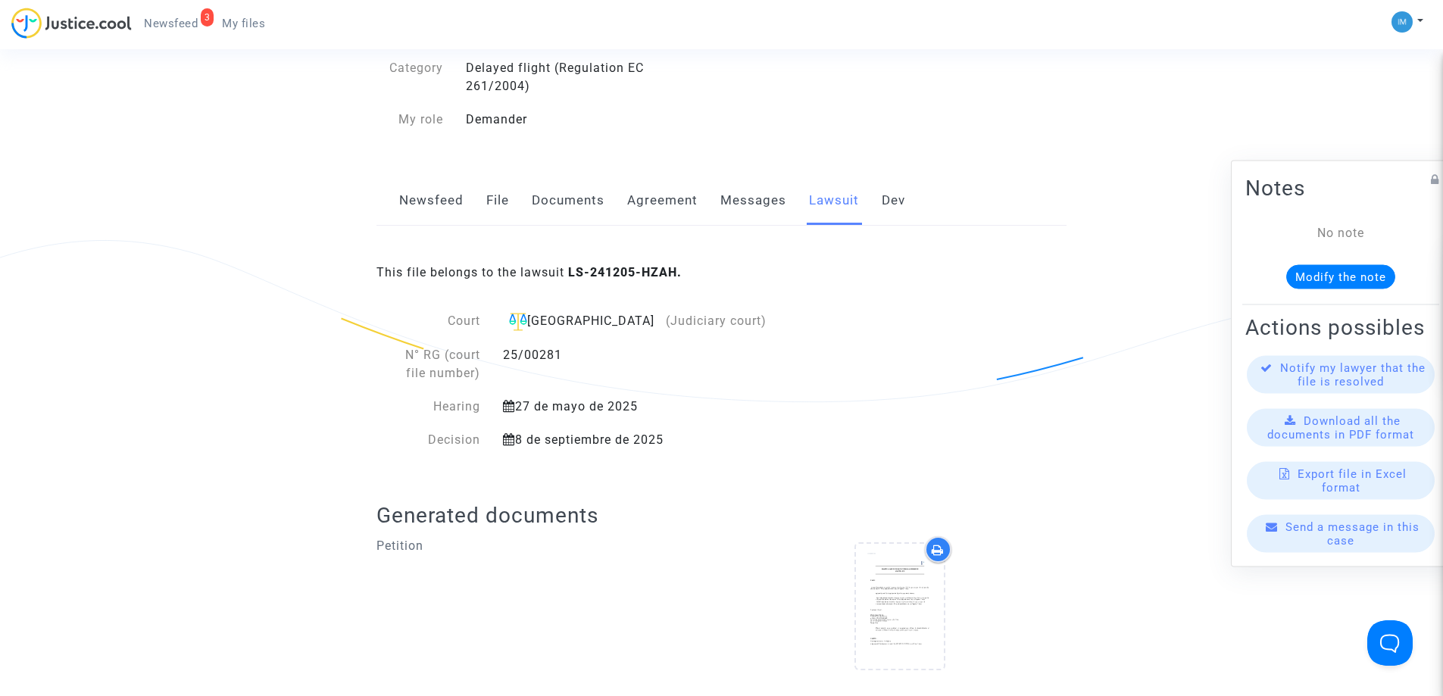
scroll to position [137, 0]
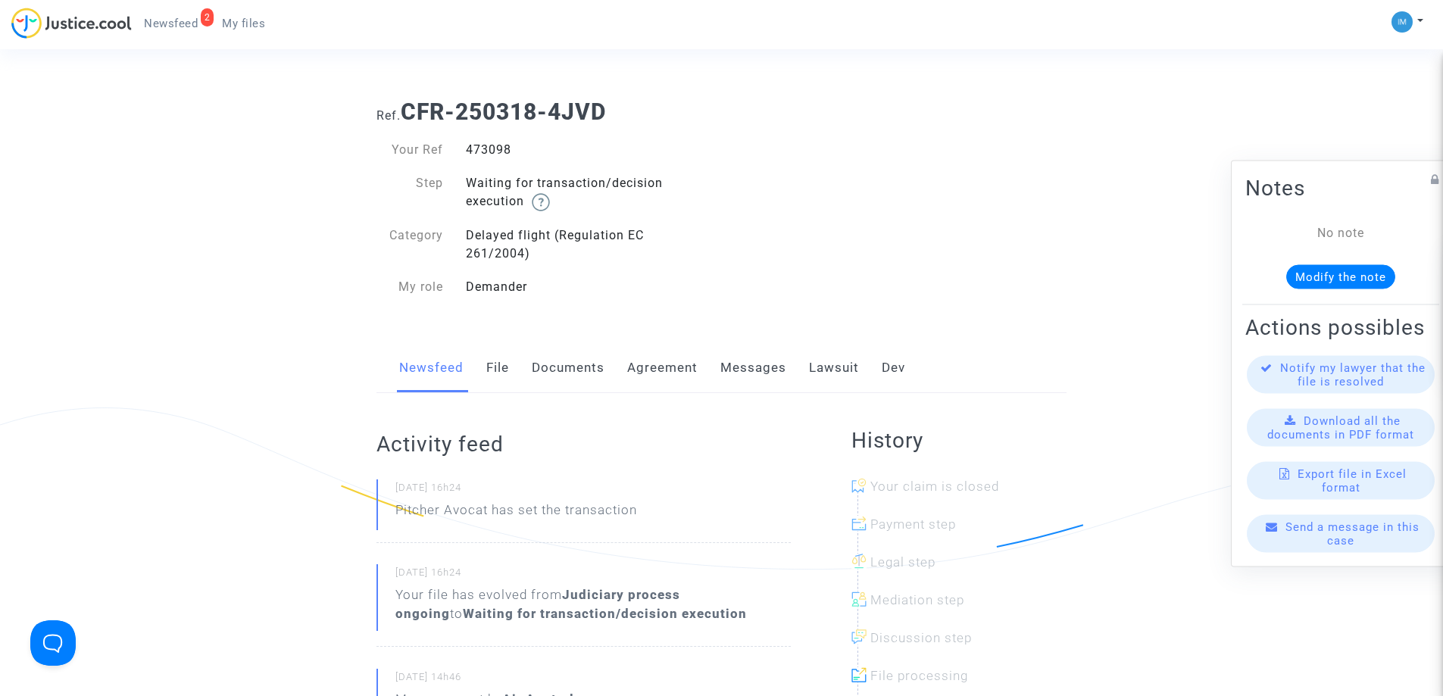
click at [834, 370] on link "Lawsuit" at bounding box center [834, 368] width 50 height 50
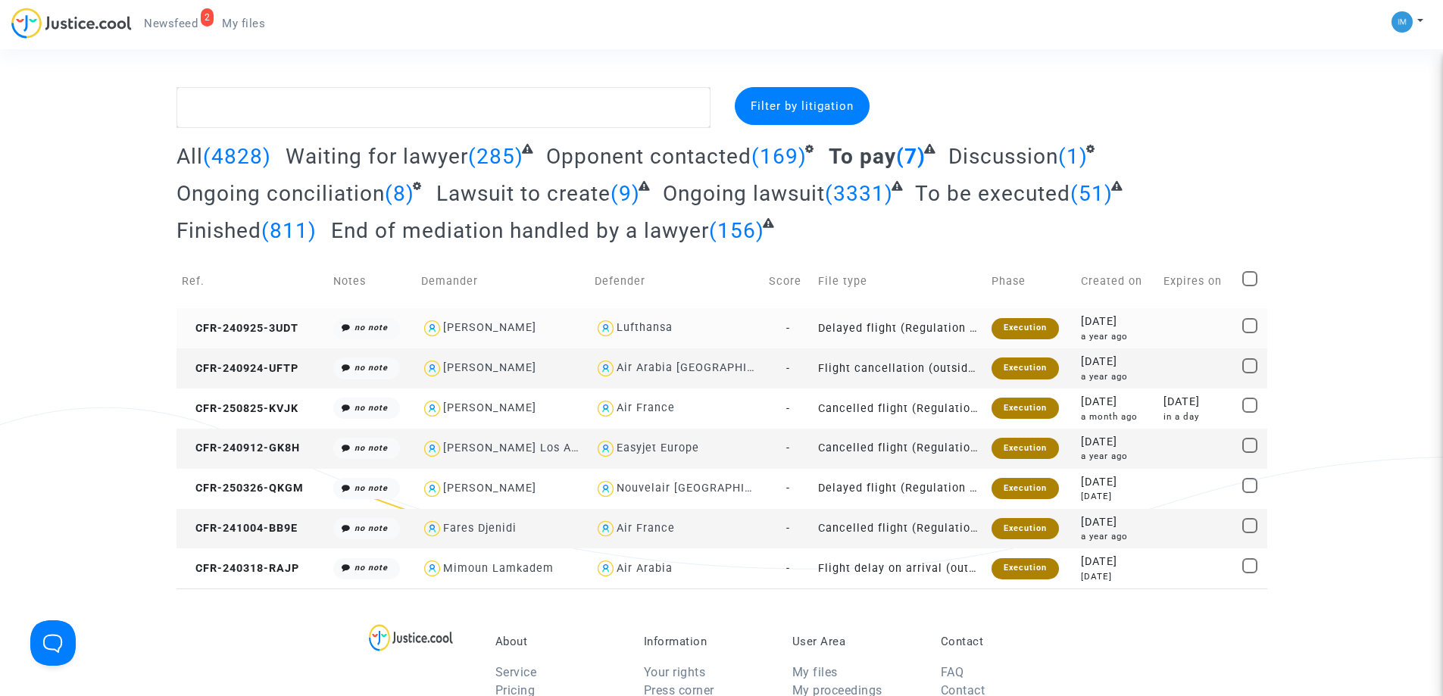
click at [992, 320] on div "Execution" at bounding box center [1025, 328] width 67 height 21
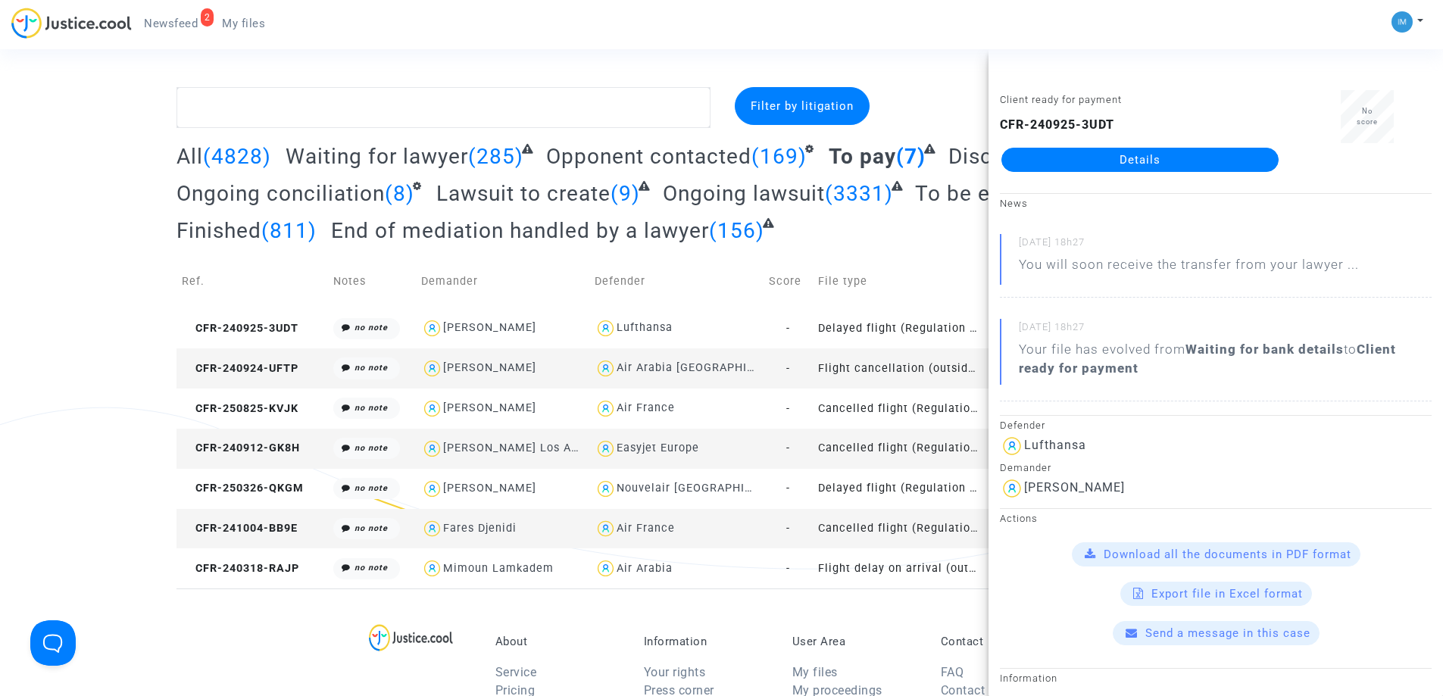
click at [905, 361] on td "Flight cancellation (outside of EU - Montreal Convention)" at bounding box center [899, 368] width 173 height 40
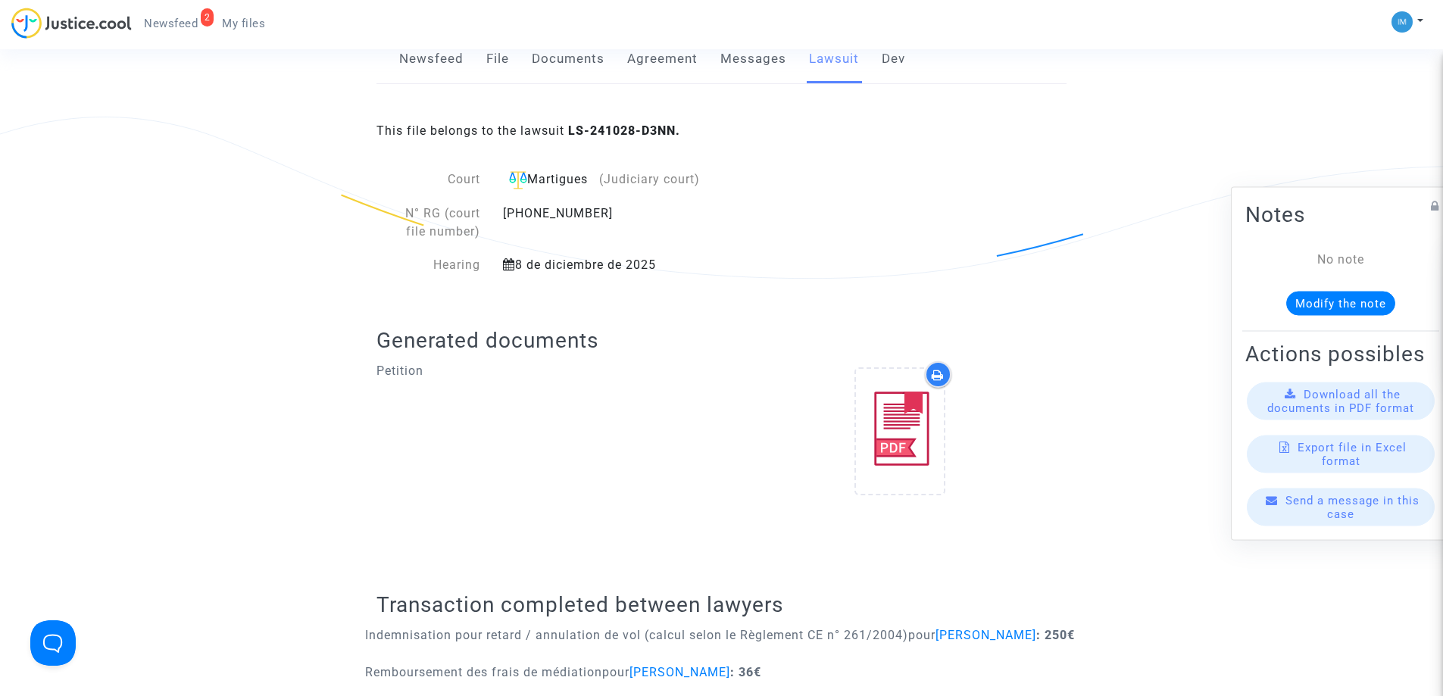
scroll to position [499, 0]
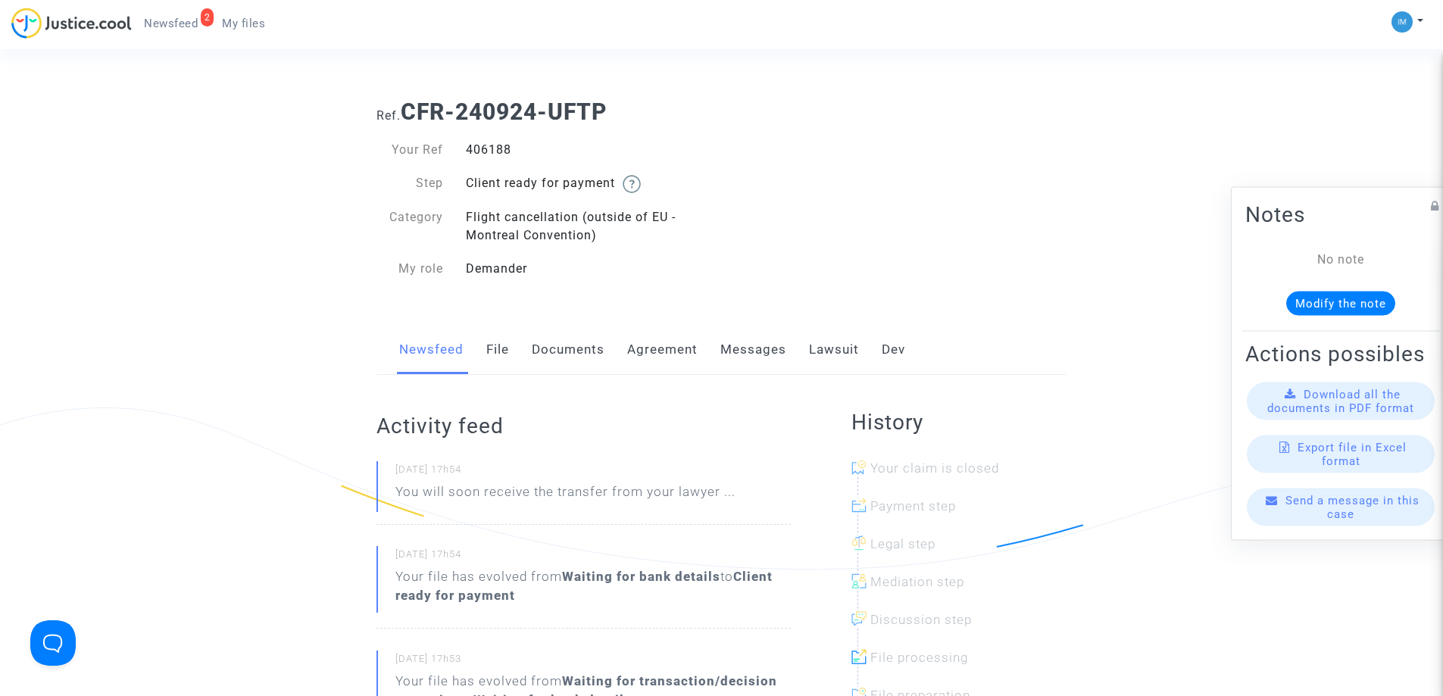
click at [837, 358] on link "Lawsuit" at bounding box center [834, 350] width 50 height 50
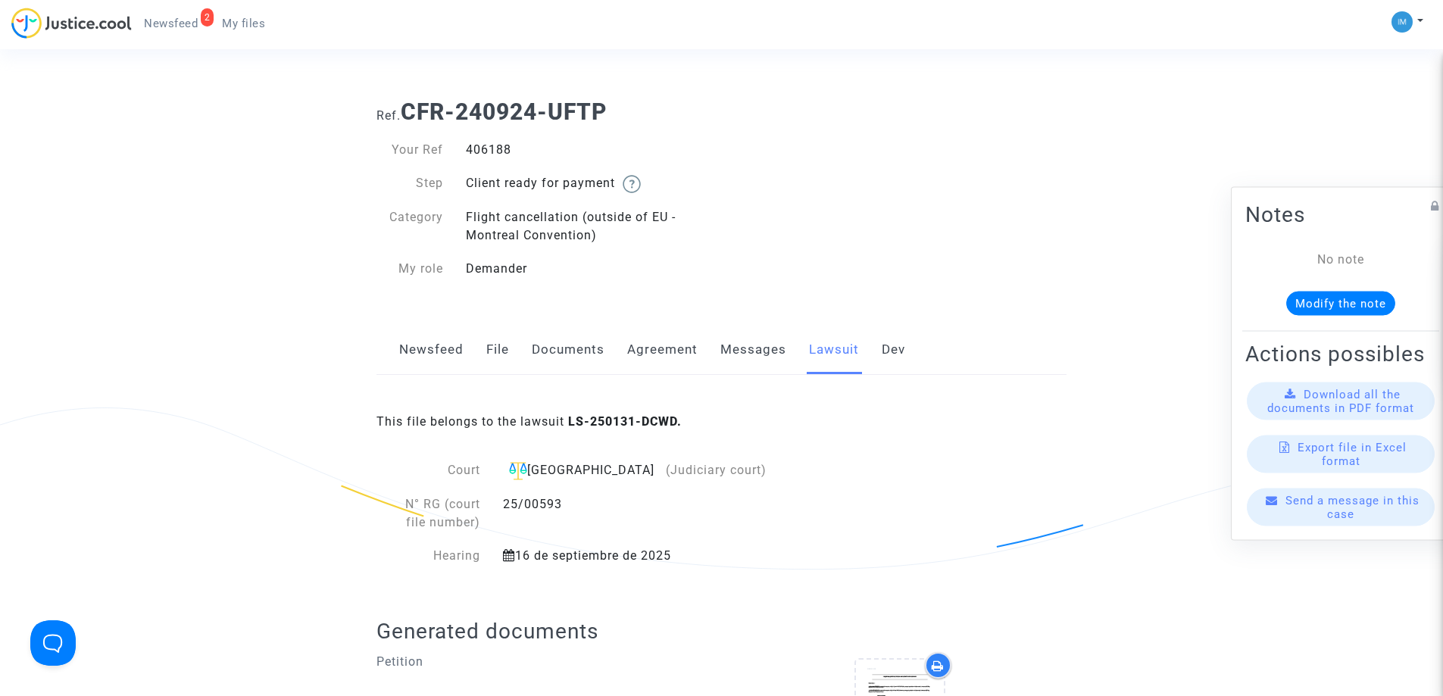
scroll to position [609, 0]
